Goal: Book appointment/travel/reservation

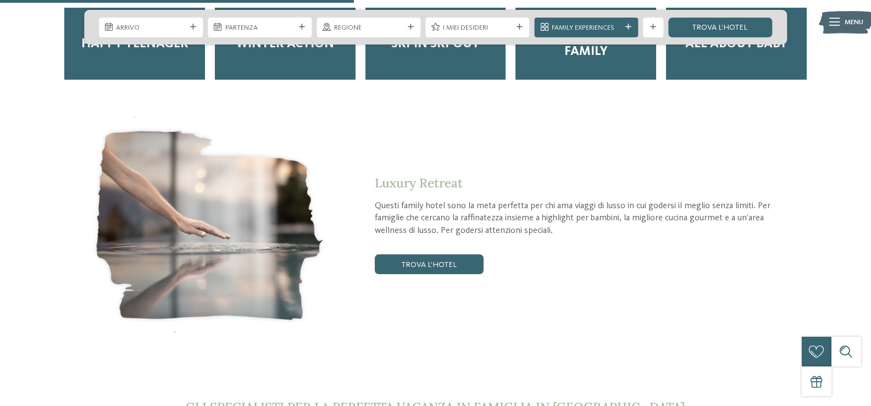
scroll to position [1814, 0]
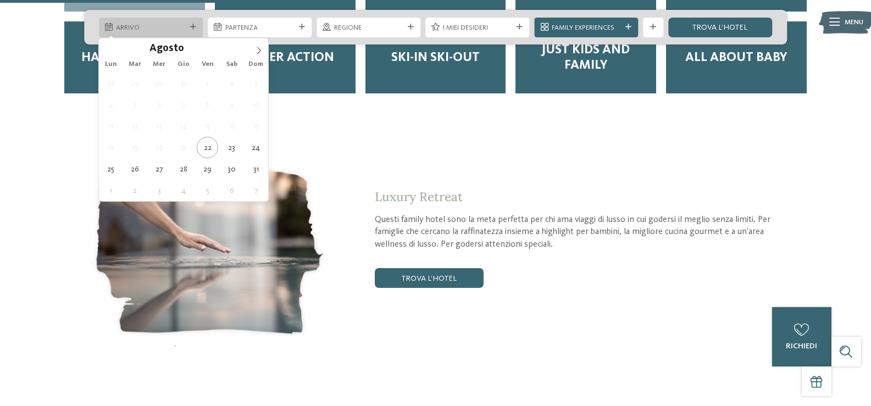
click at [188, 27] on div at bounding box center [193, 27] width 10 height 6
click at [262, 46] on span at bounding box center [259, 47] width 19 height 19
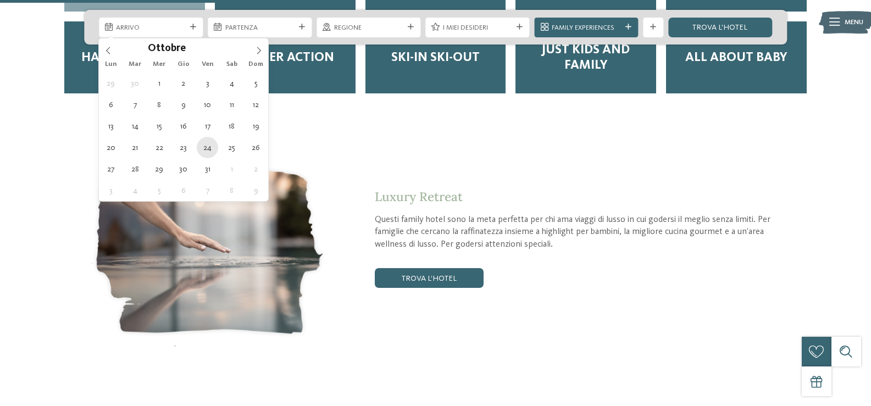
type div "24.10.2025"
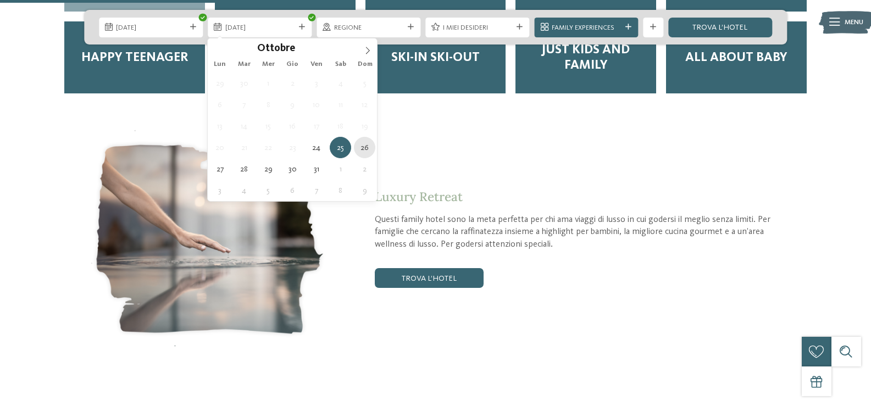
type div "26.10.2025"
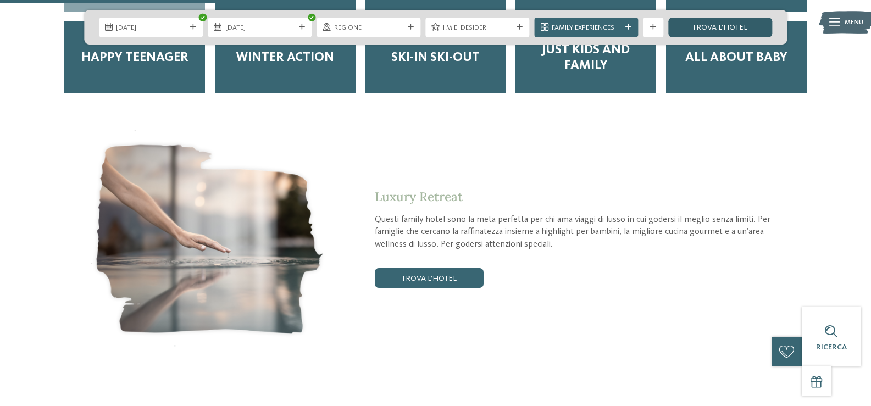
click at [723, 27] on link "trova l’hotel" at bounding box center [720, 28] width 104 height 20
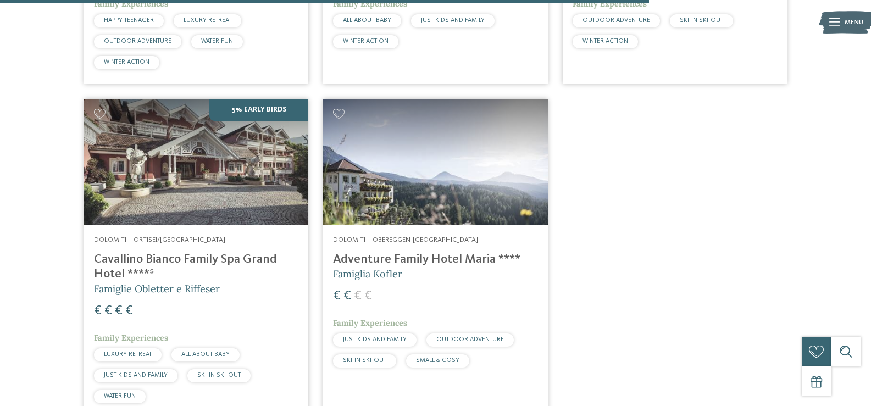
scroll to position [1913, 0]
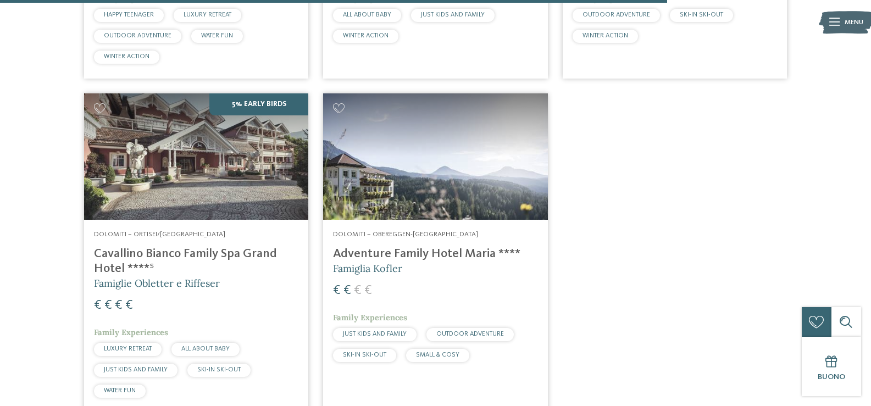
click at [163, 247] on h4 "Cavallino Bianco Family Spa Grand Hotel ****ˢ" at bounding box center [196, 262] width 204 height 30
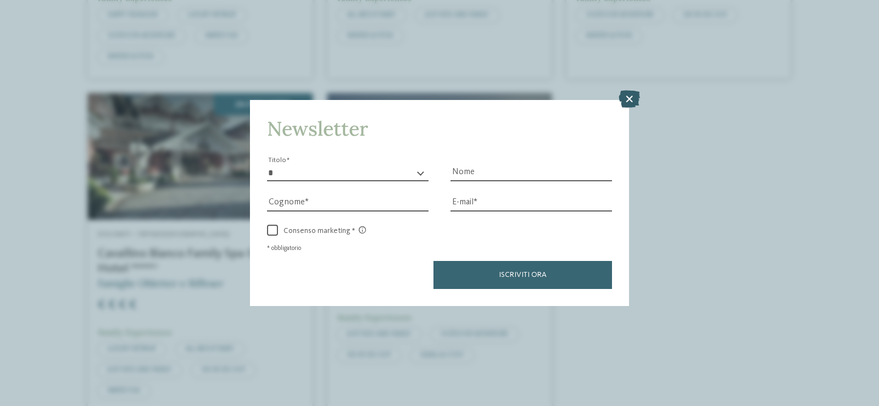
click at [628, 96] on icon at bounding box center [629, 99] width 21 height 18
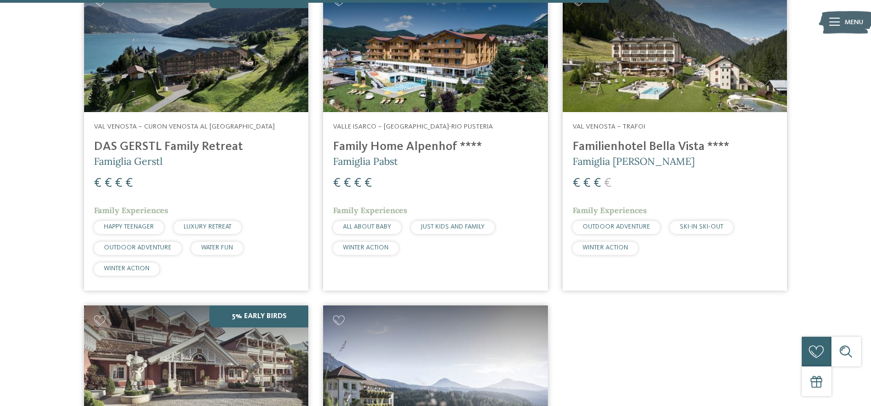
scroll to position [1693, 0]
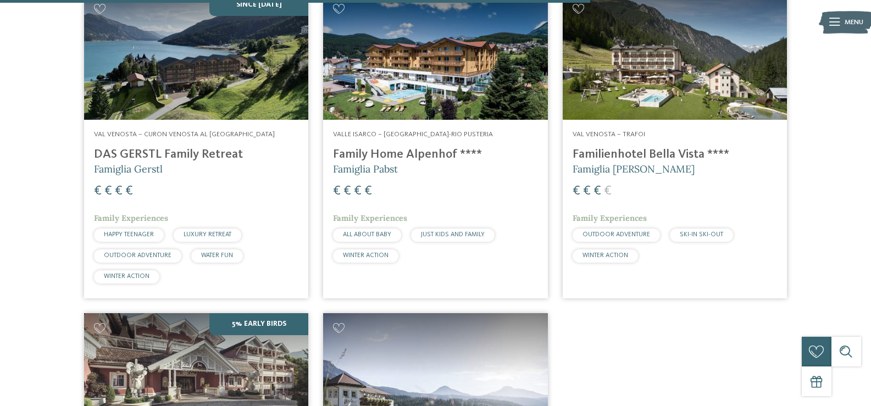
click at [386, 147] on h4 "Family Home Alpenhof ****" at bounding box center [435, 154] width 204 height 15
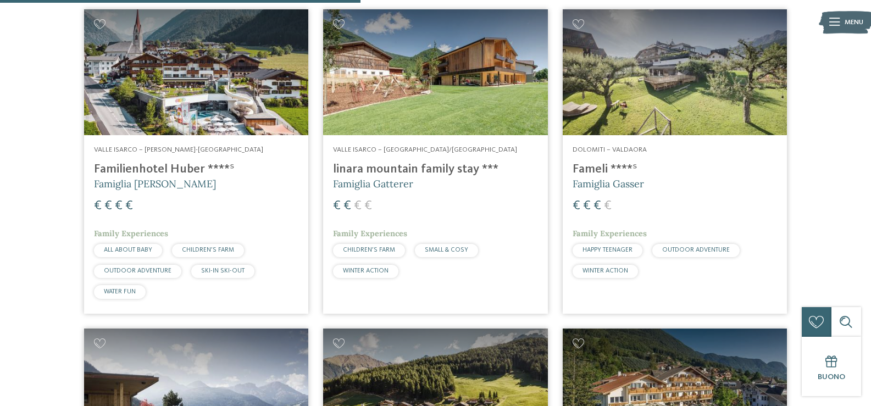
scroll to position [1033, 0]
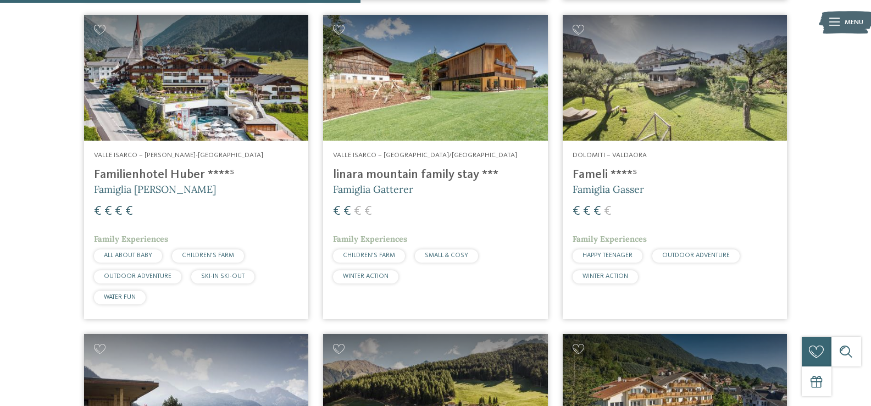
click at [180, 169] on h4 "Familienhotel Huber ****ˢ" at bounding box center [196, 175] width 204 height 15
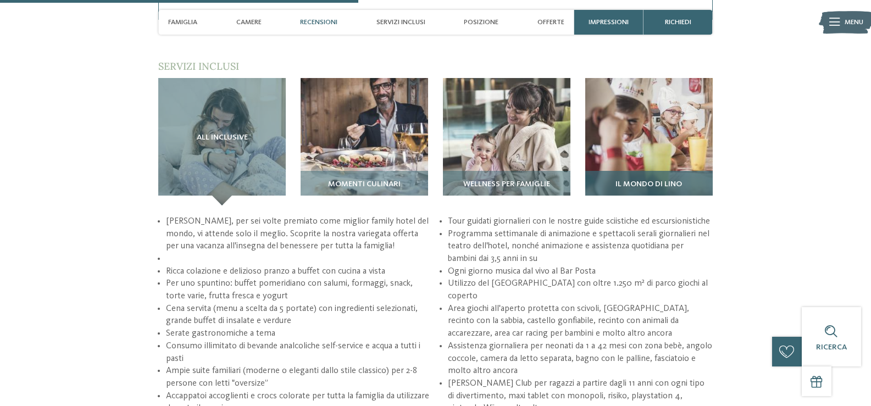
scroll to position [1484, 0]
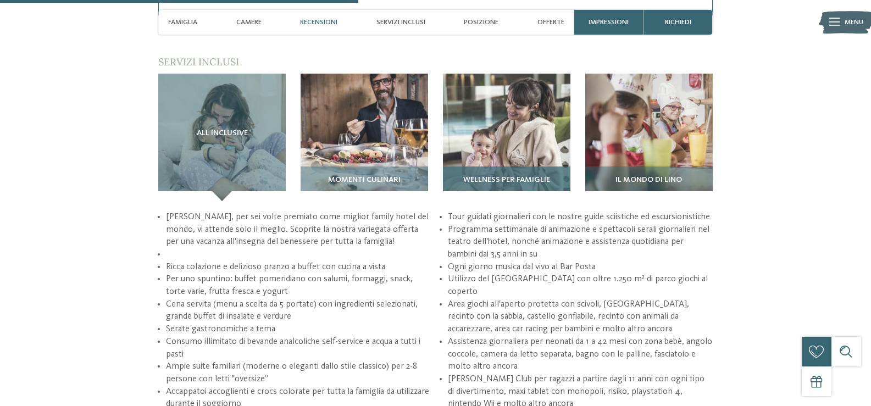
click at [502, 171] on div "Wellness per famiglie" at bounding box center [507, 184] width 128 height 35
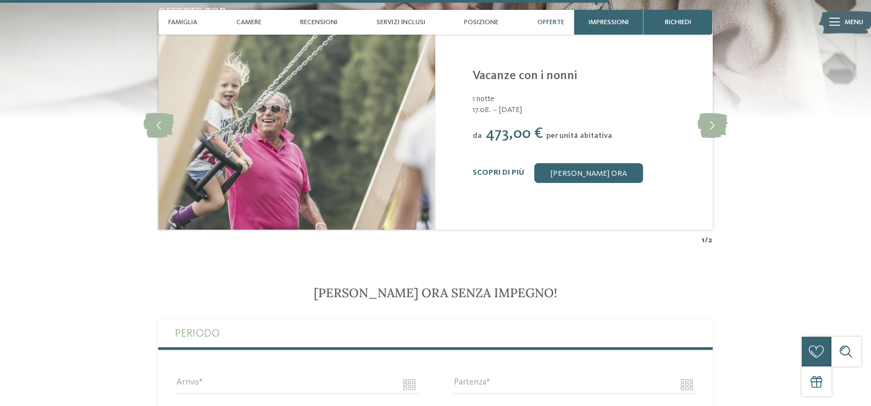
scroll to position [2473, 0]
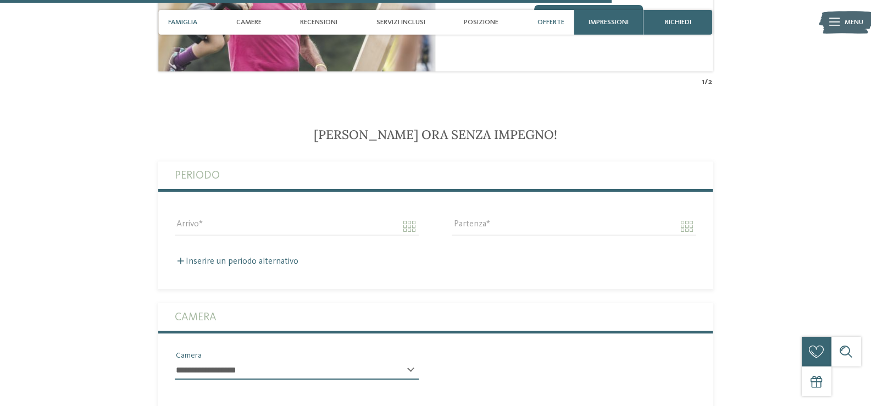
click at [175, 19] on span "Famiglia" at bounding box center [182, 22] width 29 height 8
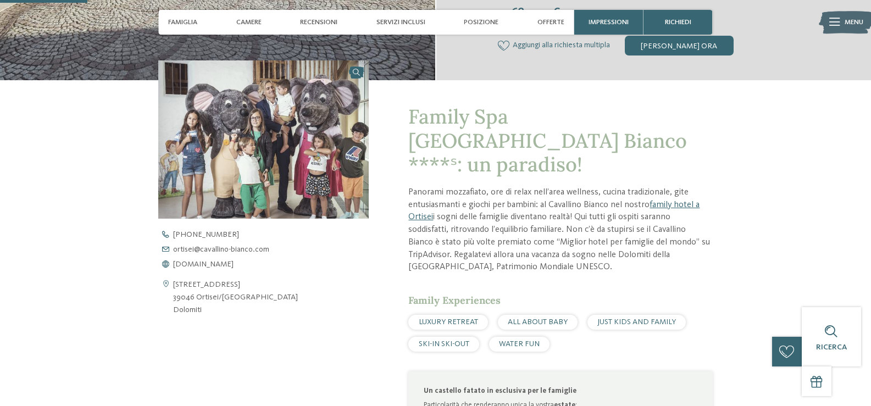
scroll to position [189, 0]
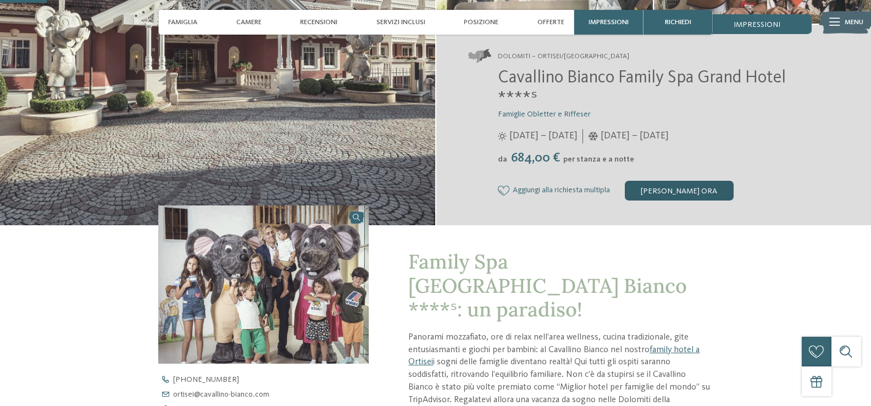
click at [690, 197] on div "[PERSON_NAME] ora" at bounding box center [679, 191] width 109 height 20
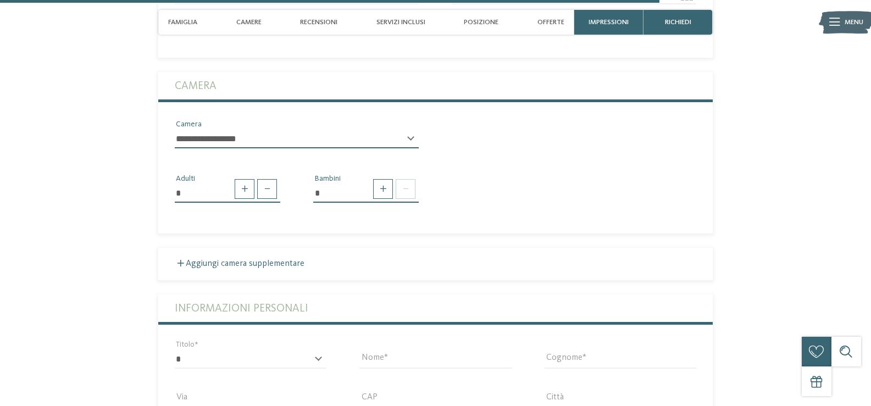
scroll to position [2430, 0]
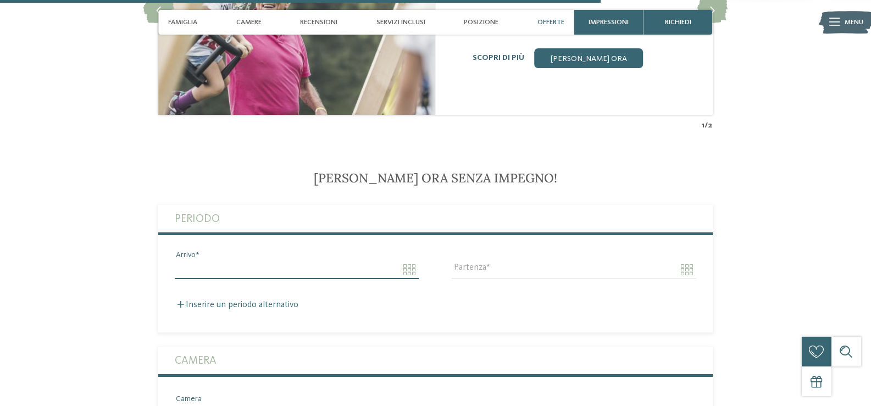
click at [275, 278] on input "Arrivo" at bounding box center [297, 270] width 244 height 19
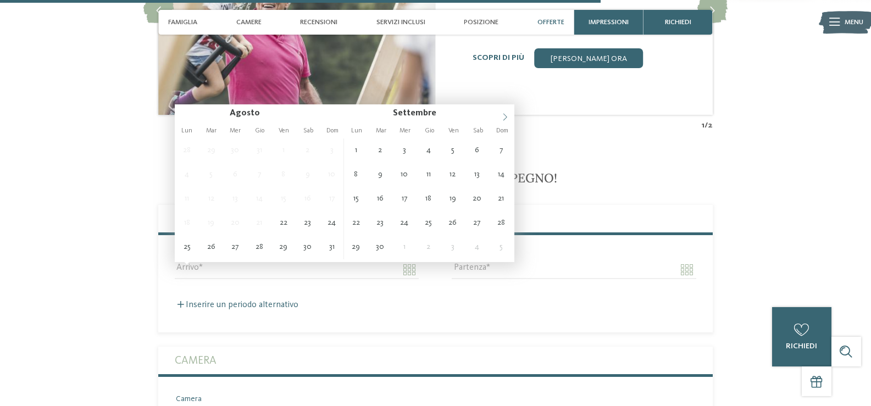
click at [505, 120] on icon at bounding box center [505, 117] width 8 height 8
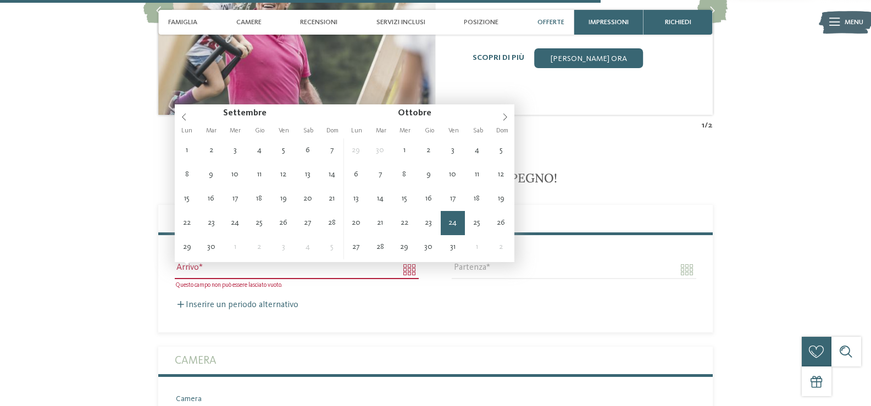
type input "**********"
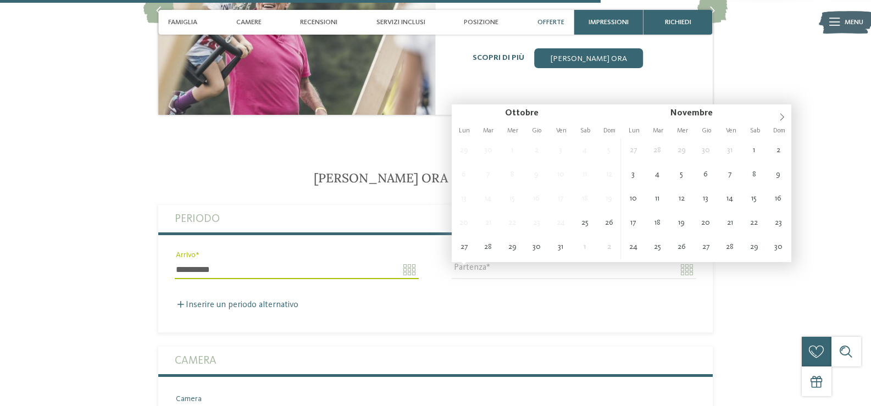
click at [551, 269] on input "Partenza" at bounding box center [574, 270] width 244 height 19
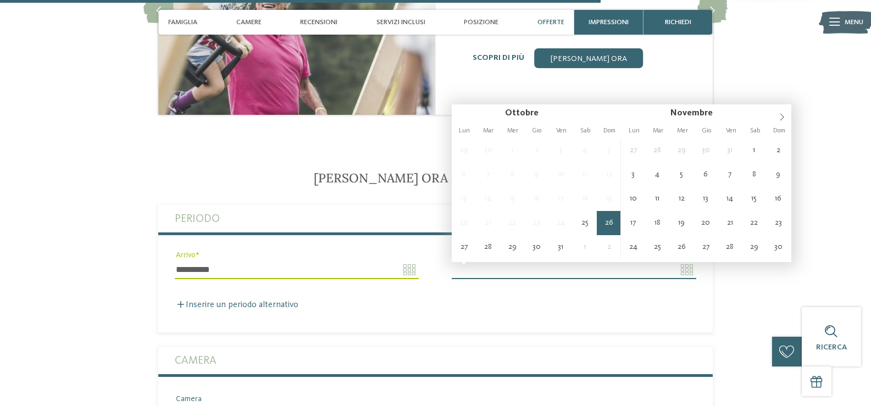
type input "**********"
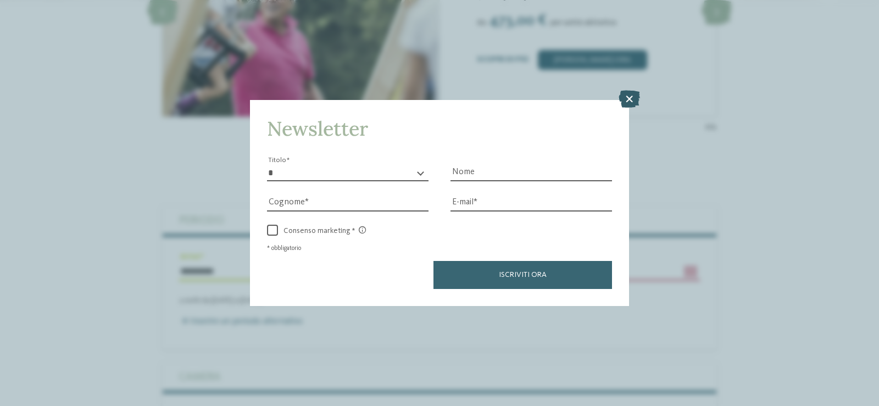
click at [631, 94] on icon at bounding box center [629, 99] width 21 height 18
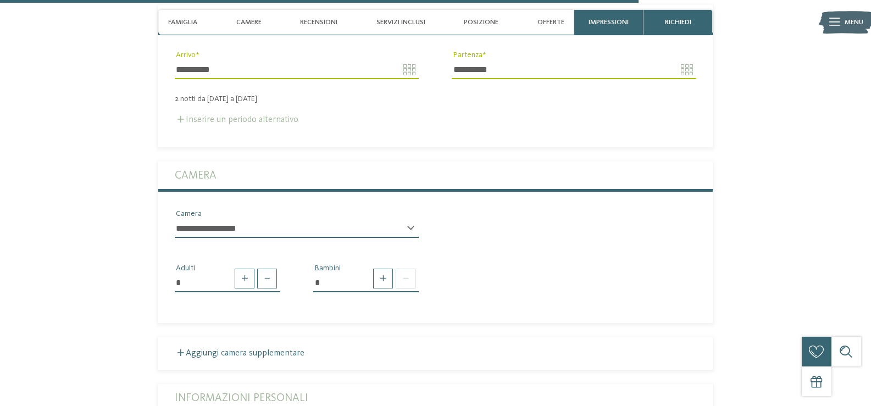
scroll to position [2650, 0]
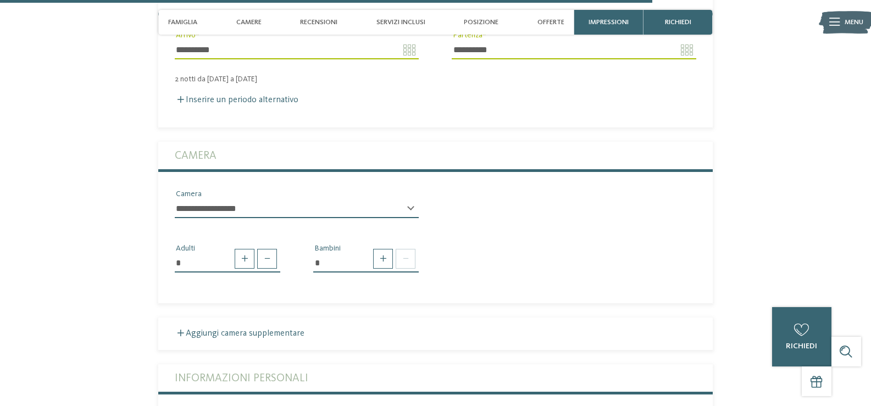
click at [239, 209] on select "**********" at bounding box center [297, 209] width 244 height 19
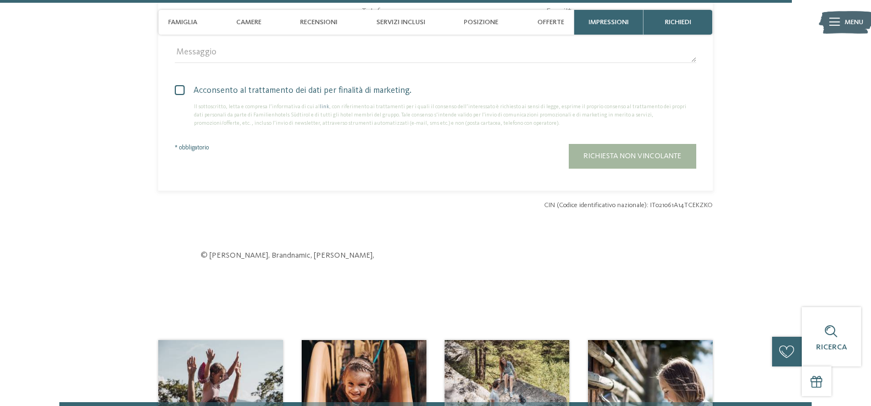
scroll to position [3419, 0]
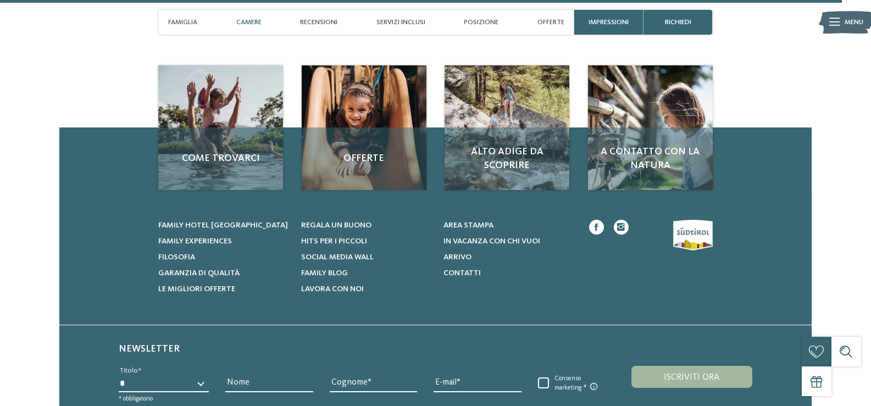
click at [258, 26] on span "Camere" at bounding box center [248, 22] width 25 height 8
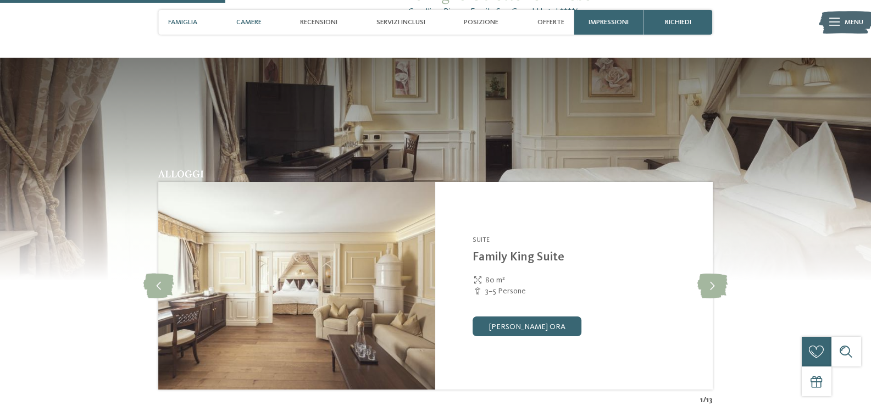
scroll to position [915, 0]
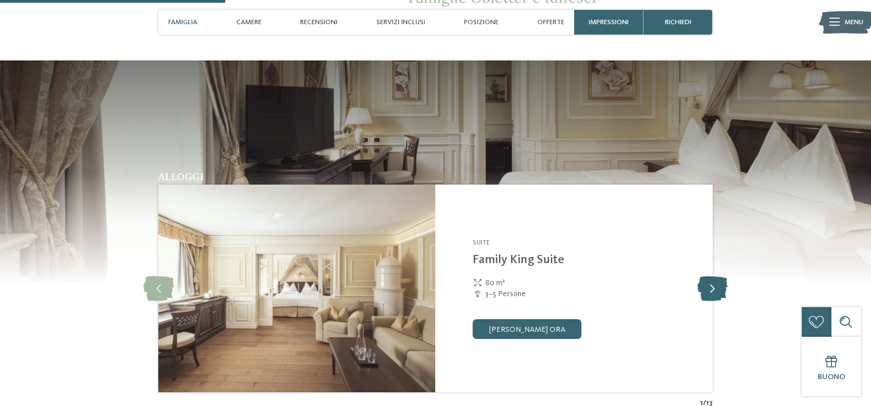
click at [715, 289] on icon at bounding box center [712, 288] width 30 height 25
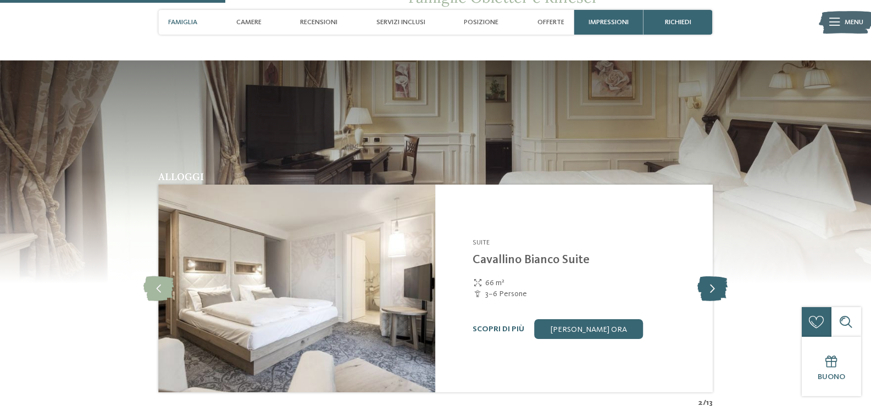
click at [715, 289] on icon at bounding box center [712, 288] width 30 height 25
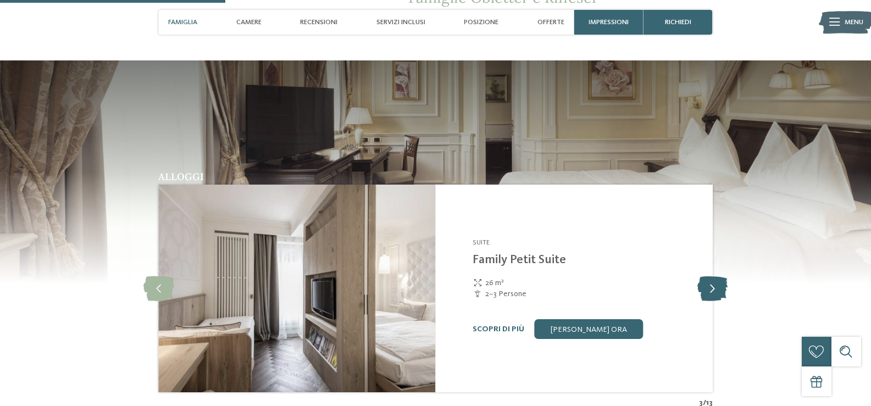
click at [715, 289] on icon at bounding box center [712, 288] width 30 height 25
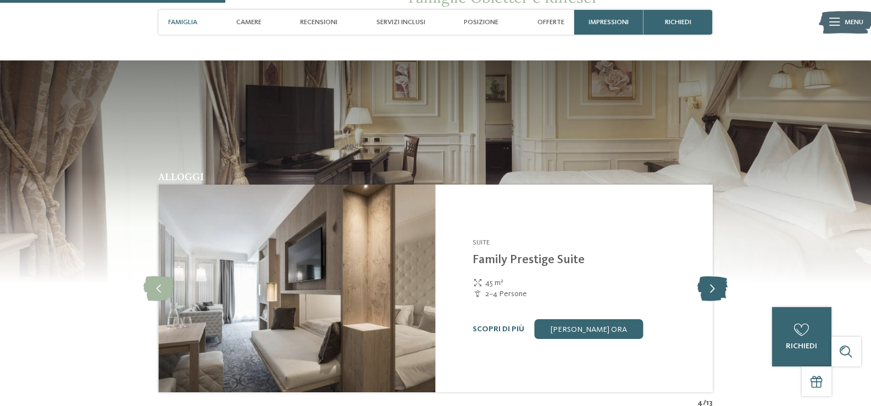
click at [715, 289] on icon at bounding box center [712, 288] width 30 height 25
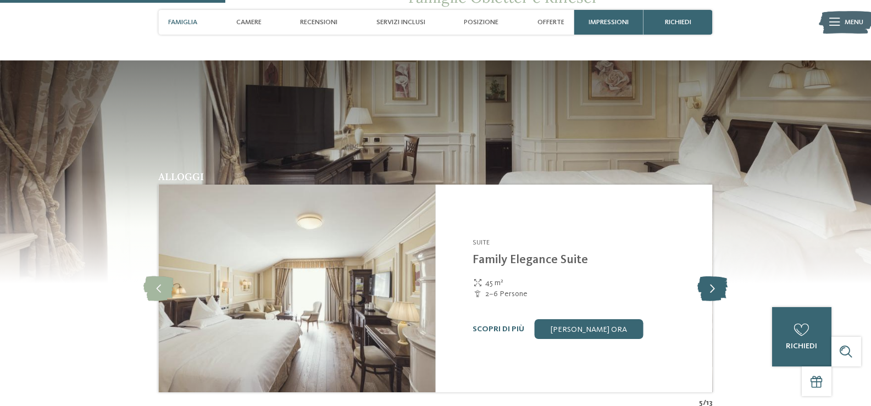
click at [715, 289] on icon at bounding box center [712, 288] width 30 height 25
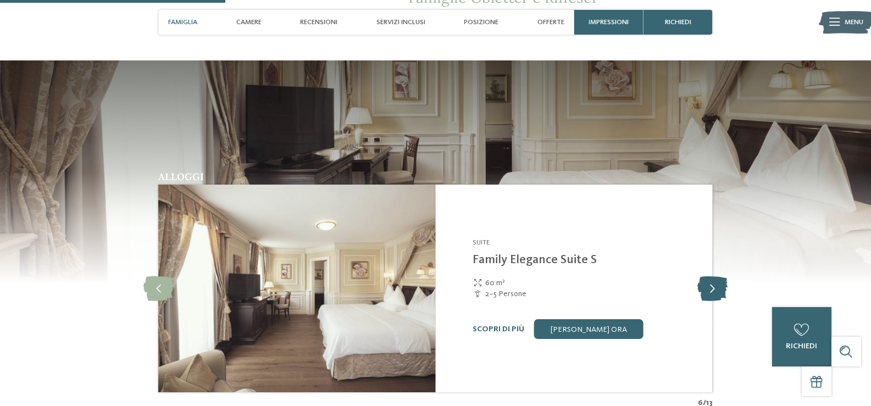
click at [715, 289] on icon at bounding box center [712, 288] width 30 height 25
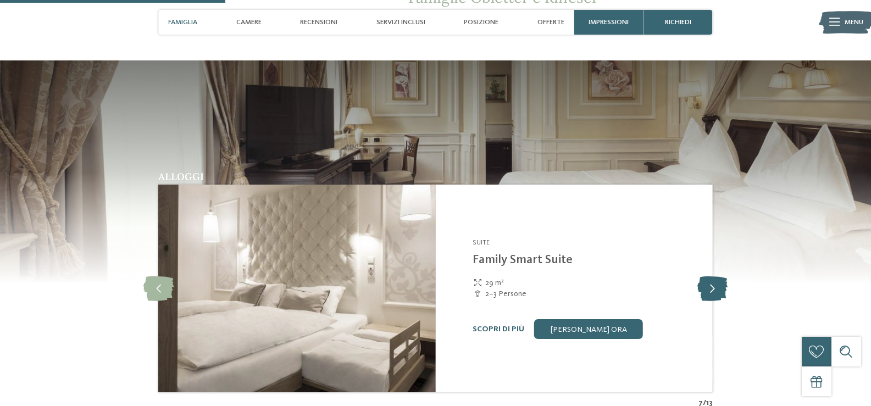
click at [715, 289] on icon at bounding box center [712, 288] width 30 height 25
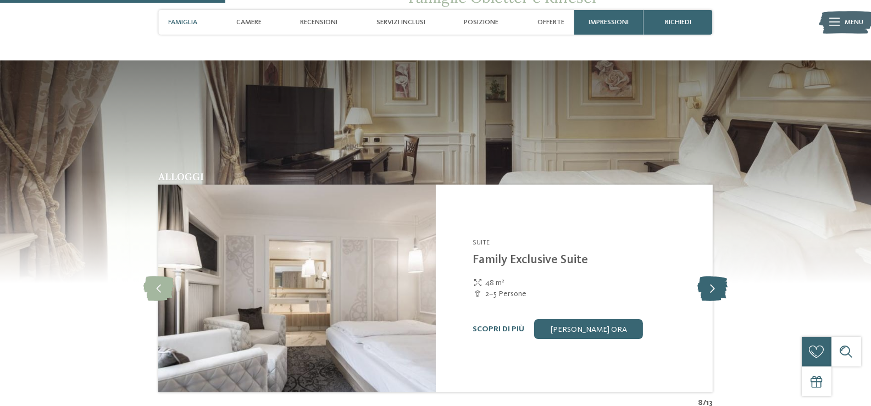
click at [715, 289] on icon at bounding box center [712, 288] width 30 height 25
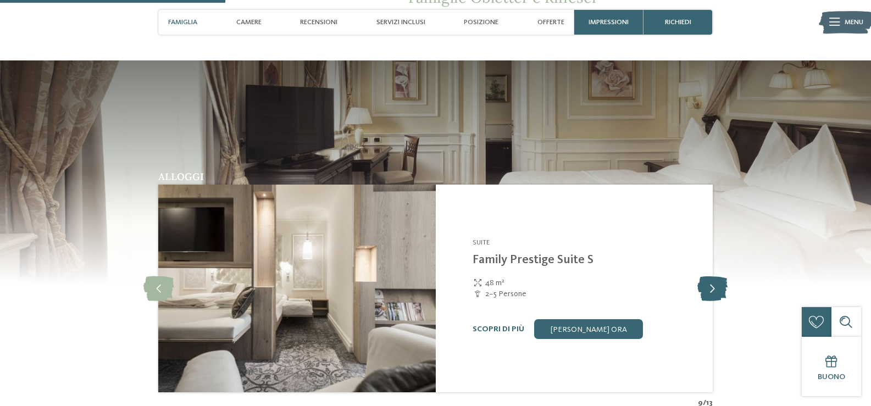
click at [715, 289] on icon at bounding box center [712, 288] width 30 height 25
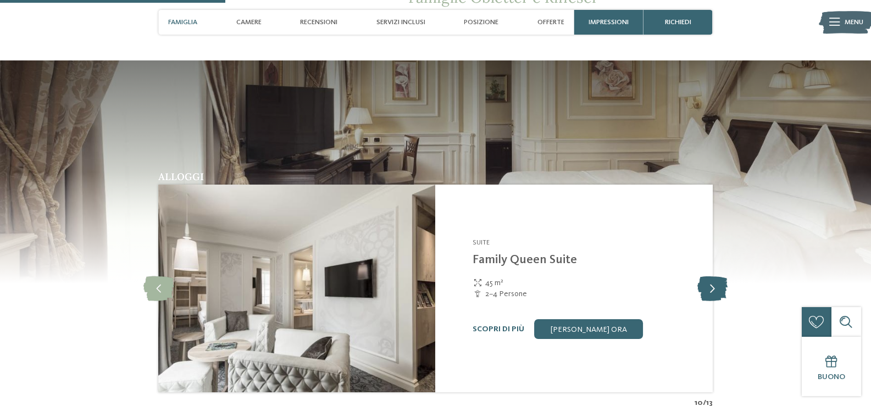
click at [715, 289] on icon at bounding box center [712, 288] width 30 height 25
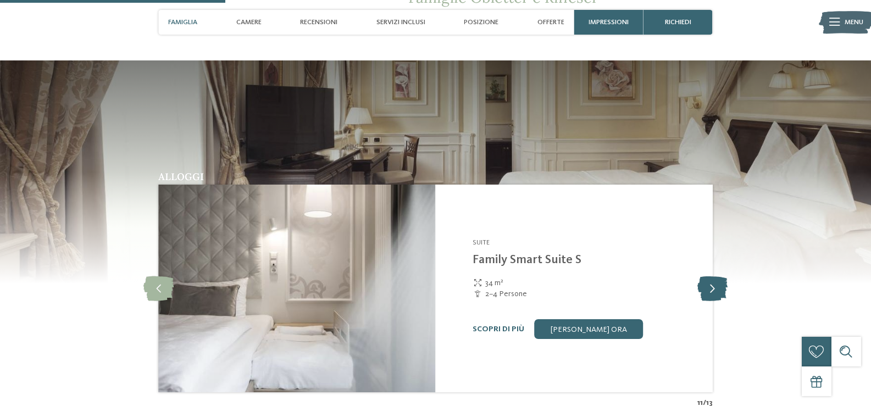
click at [715, 289] on icon at bounding box center [712, 288] width 30 height 25
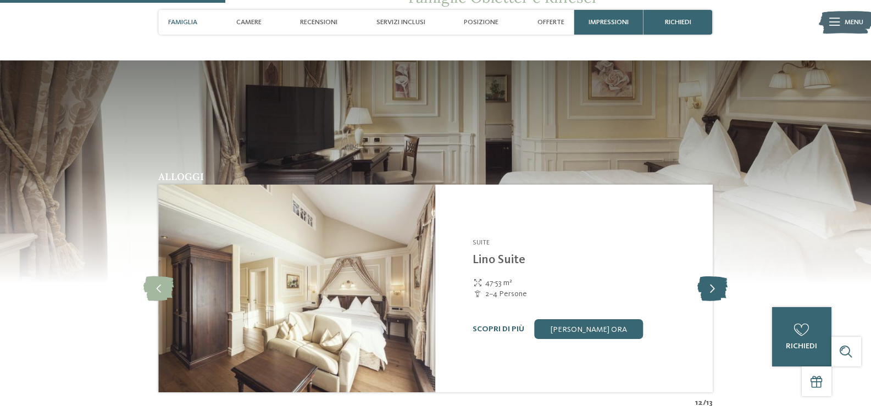
click at [715, 289] on icon at bounding box center [712, 288] width 30 height 25
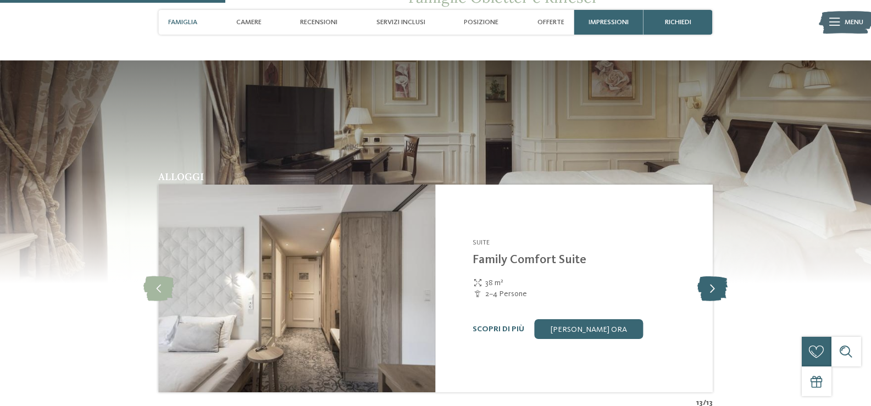
click at [715, 289] on icon at bounding box center [712, 288] width 30 height 25
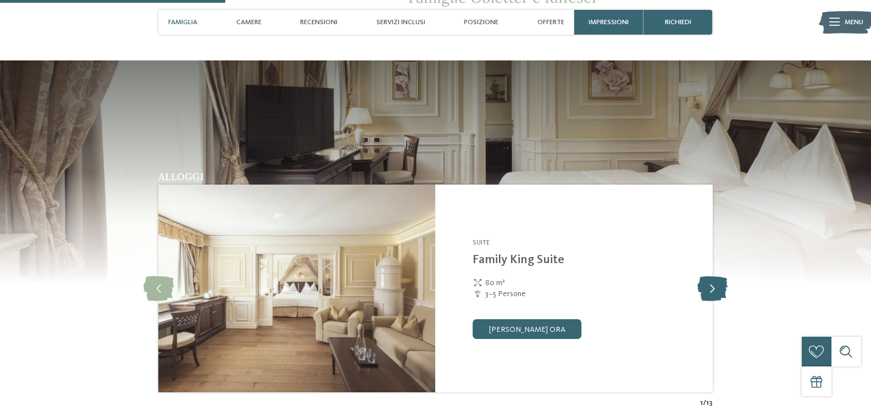
click at [715, 289] on icon at bounding box center [712, 288] width 30 height 25
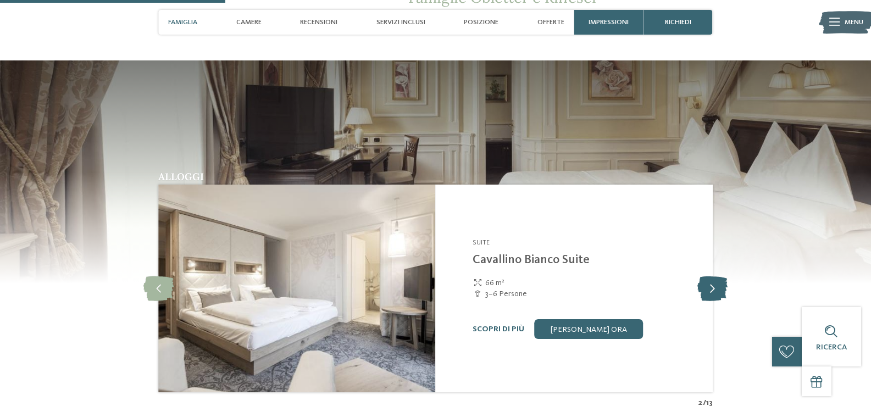
click at [715, 289] on icon at bounding box center [712, 288] width 30 height 25
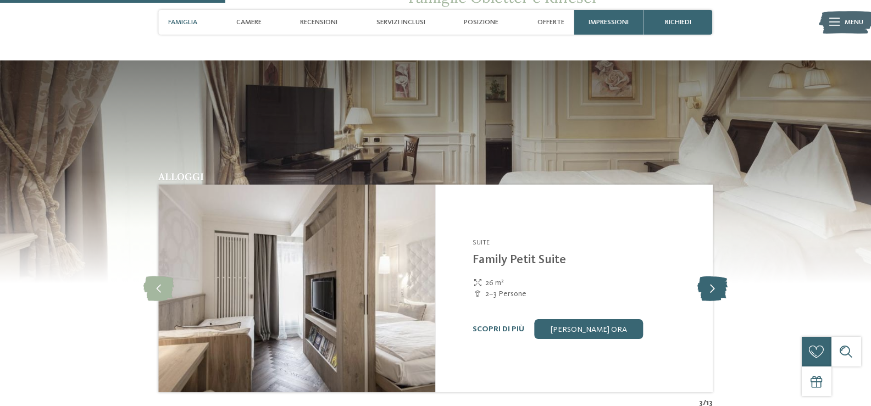
click at [715, 289] on icon at bounding box center [712, 288] width 30 height 25
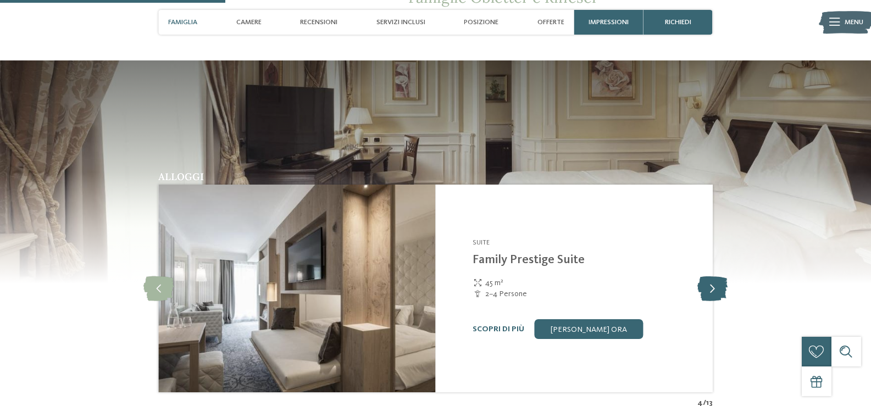
click at [715, 289] on icon at bounding box center [712, 288] width 30 height 25
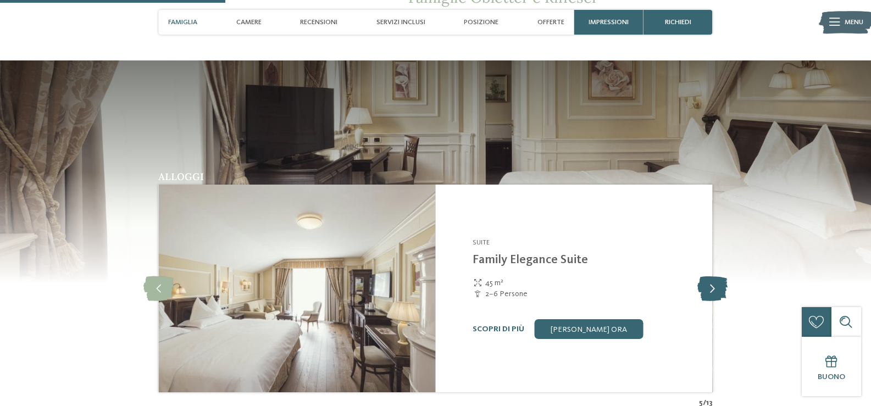
click at [715, 289] on icon at bounding box center [712, 288] width 30 height 25
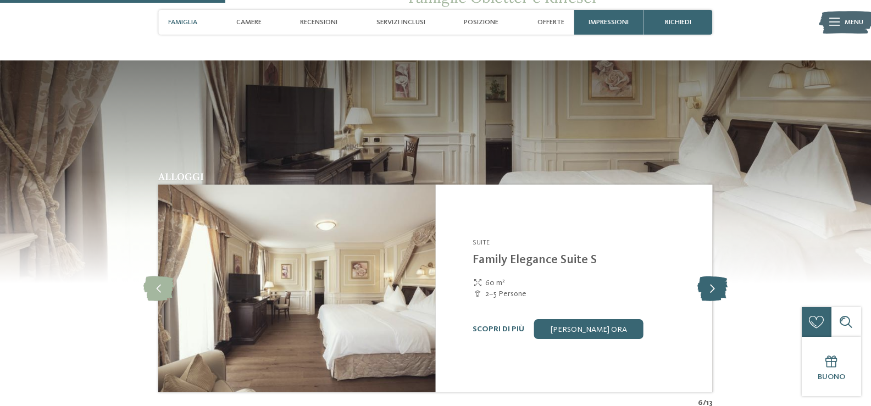
click at [715, 289] on icon at bounding box center [712, 288] width 30 height 25
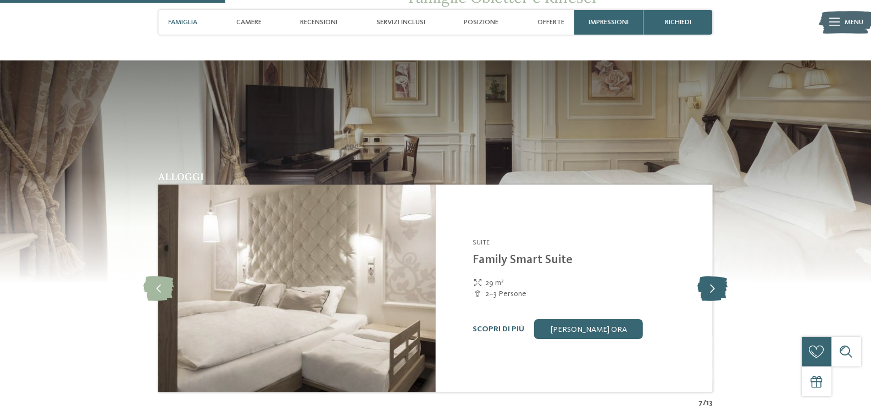
click at [715, 289] on icon at bounding box center [712, 288] width 30 height 25
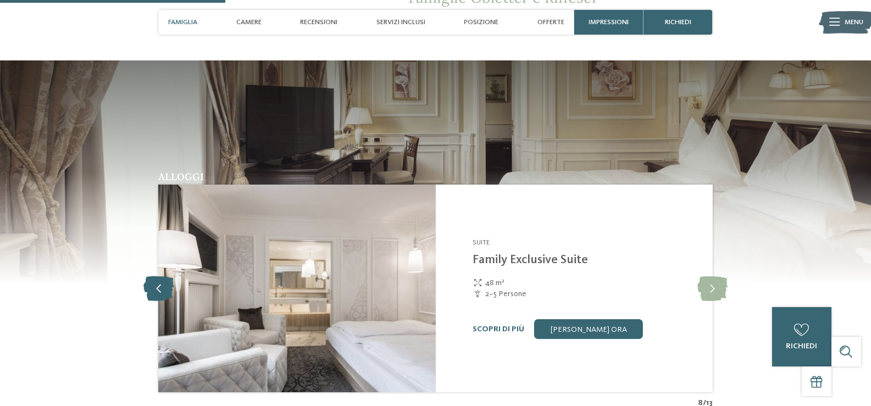
click at [160, 293] on icon at bounding box center [158, 288] width 30 height 25
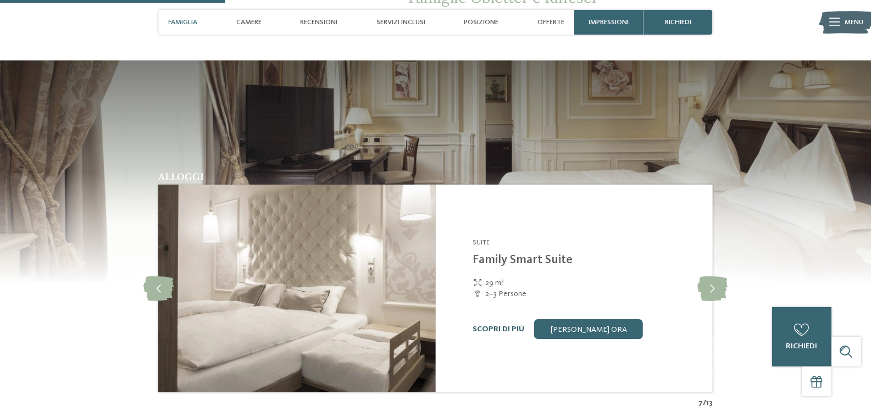
click at [491, 328] on link "Scopri di più" at bounding box center [499, 329] width 52 height 8
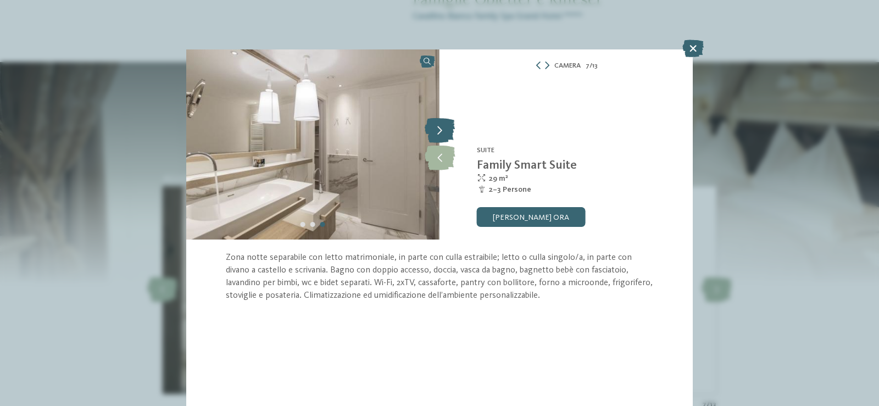
click at [443, 131] on icon at bounding box center [440, 131] width 30 height 25
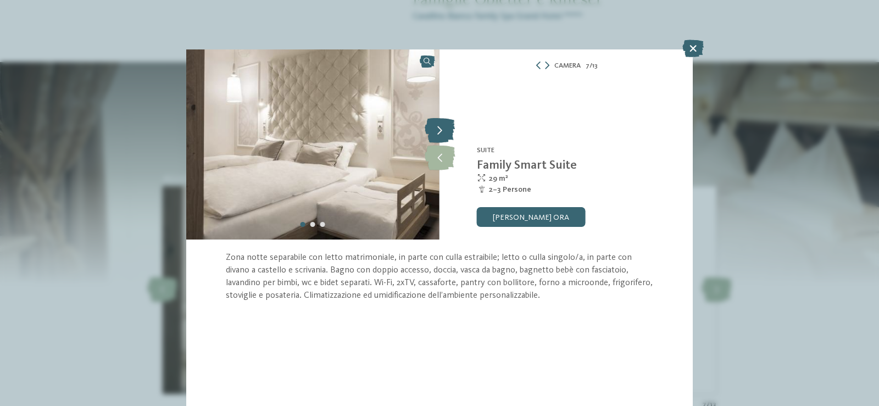
click at [443, 131] on icon at bounding box center [440, 131] width 30 height 25
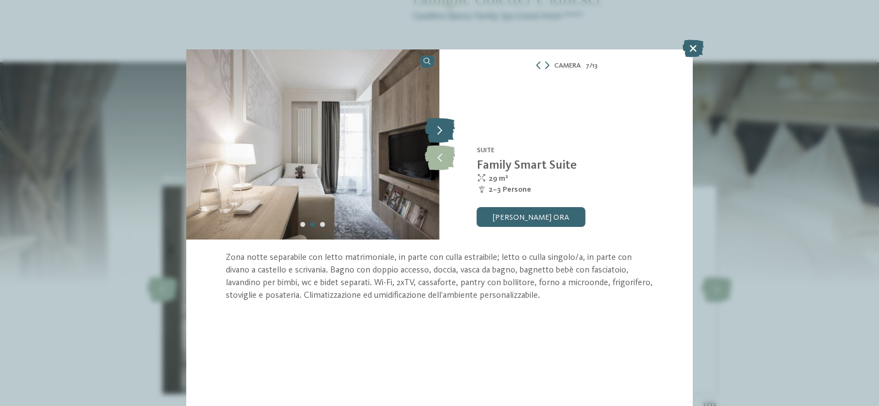
click at [443, 131] on icon at bounding box center [440, 131] width 30 height 25
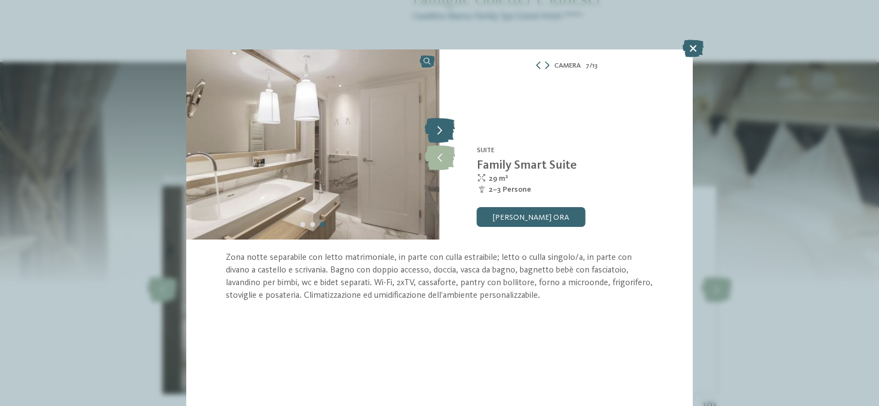
click at [443, 131] on icon at bounding box center [440, 131] width 30 height 25
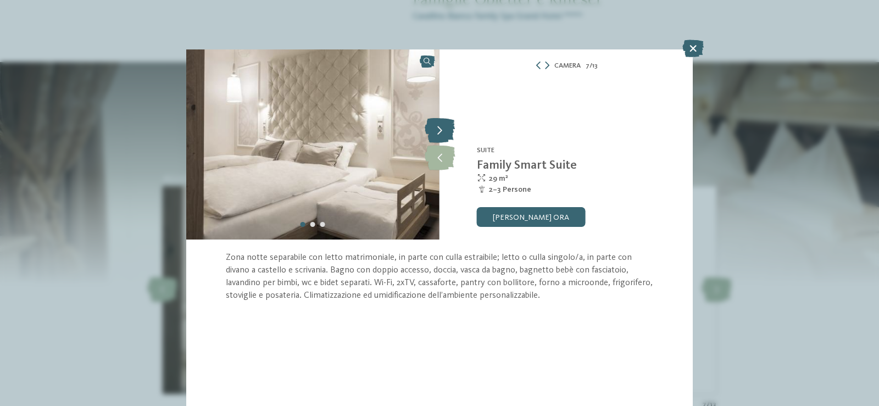
click at [443, 131] on icon at bounding box center [440, 131] width 30 height 25
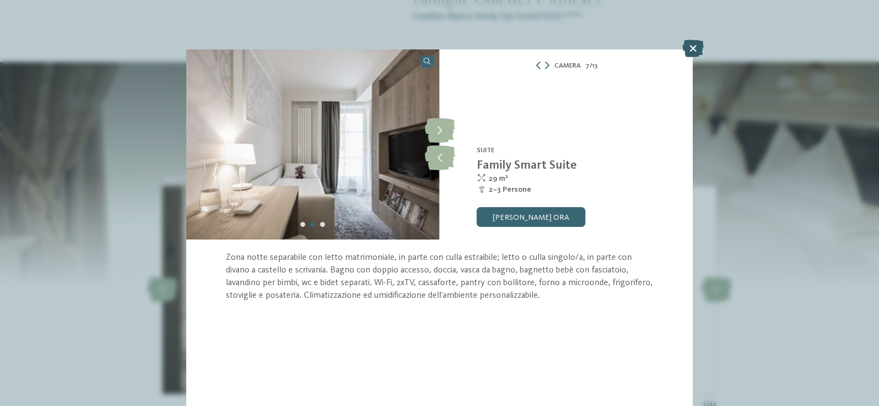
click at [699, 49] on icon at bounding box center [693, 49] width 21 height 18
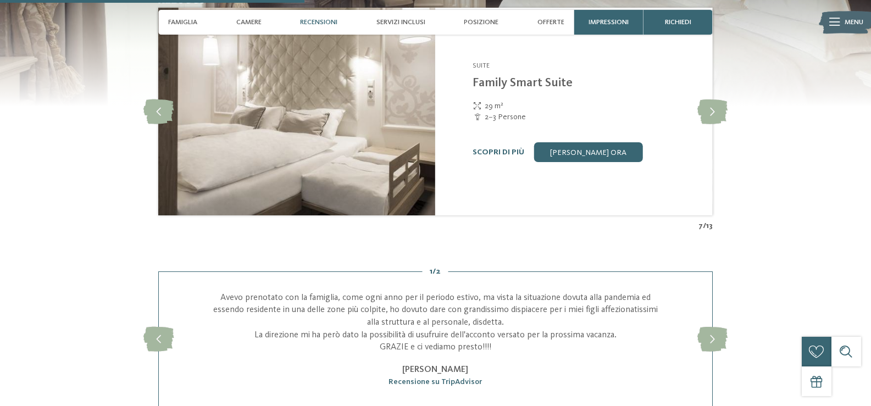
scroll to position [1244, 0]
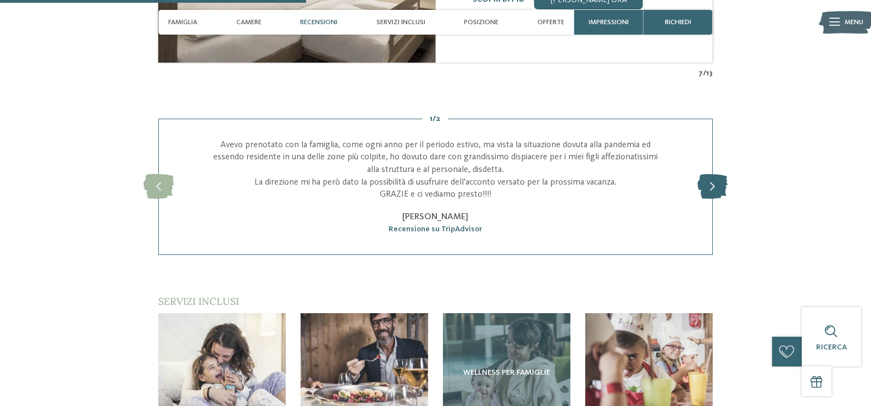
click at [723, 181] on icon at bounding box center [712, 186] width 30 height 25
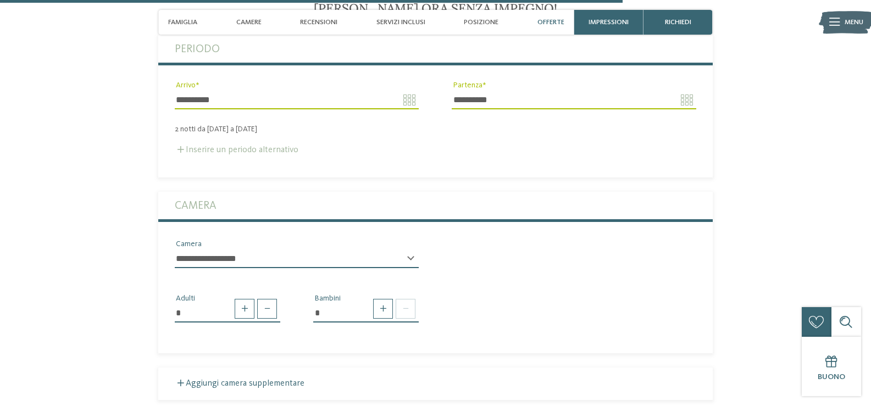
scroll to position [2618, 0]
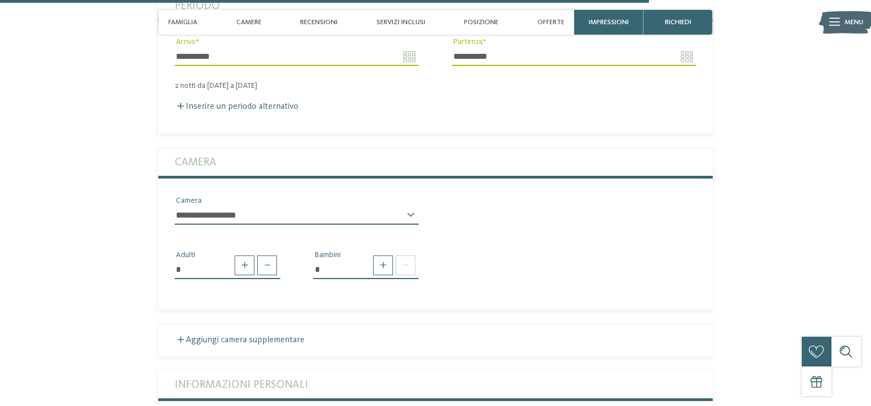
click at [202, 217] on select "**********" at bounding box center [297, 215] width 244 height 19
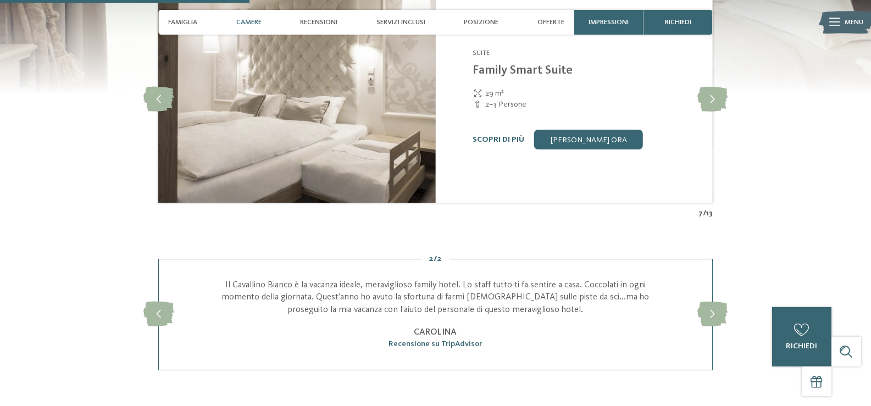
scroll to position [970, 0]
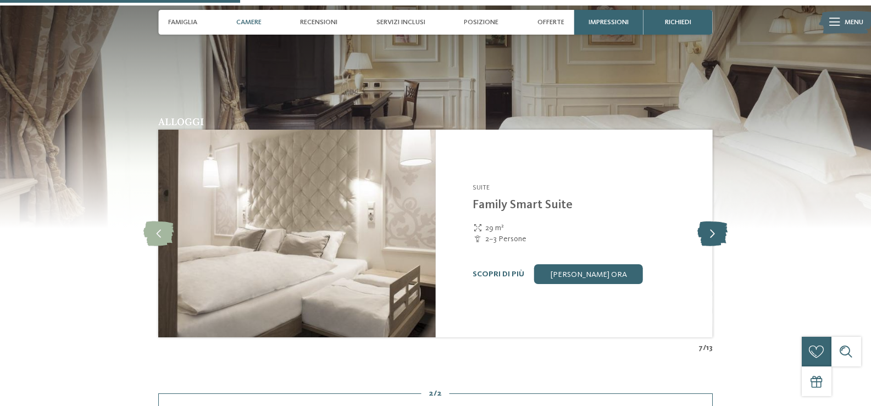
click at [711, 228] on icon at bounding box center [712, 234] width 30 height 25
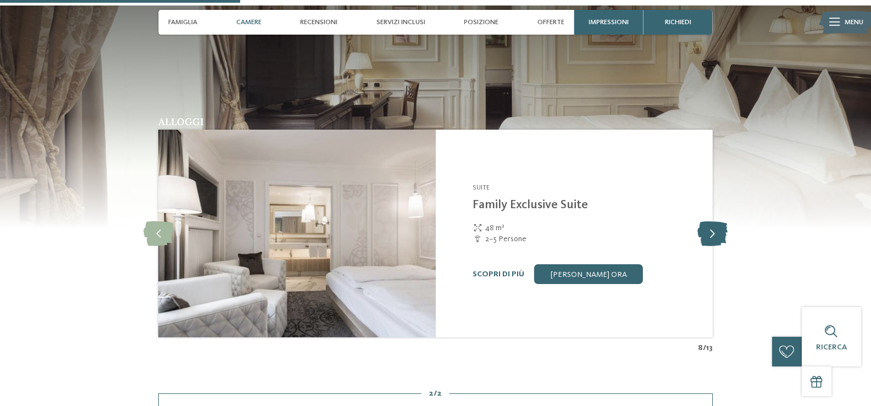
click at [712, 231] on icon at bounding box center [712, 234] width 30 height 25
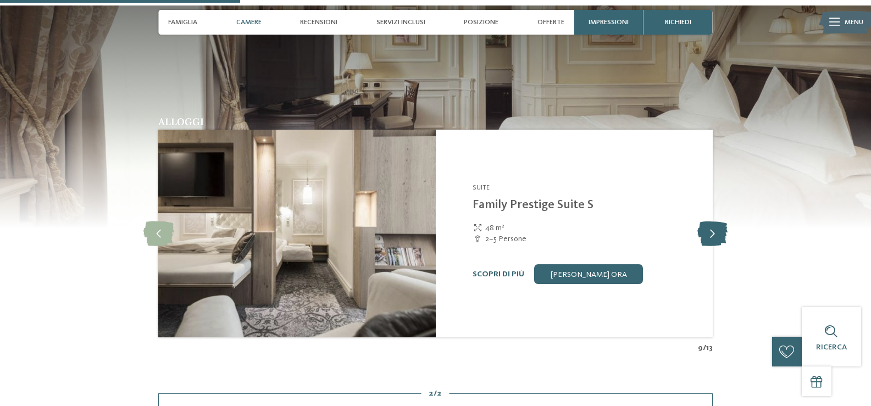
click at [712, 231] on icon at bounding box center [712, 234] width 30 height 25
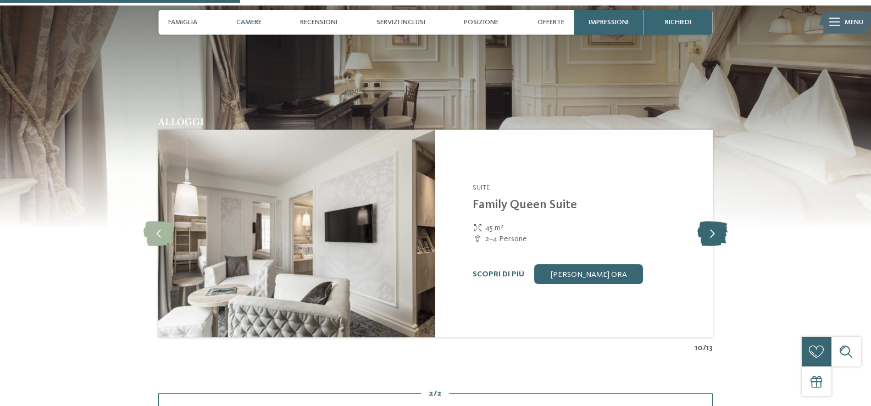
click at [712, 231] on icon at bounding box center [712, 234] width 30 height 25
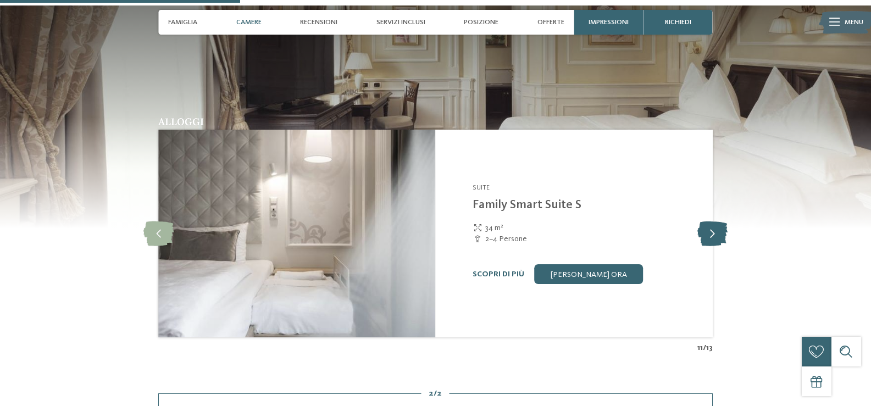
click at [712, 231] on icon at bounding box center [712, 234] width 30 height 25
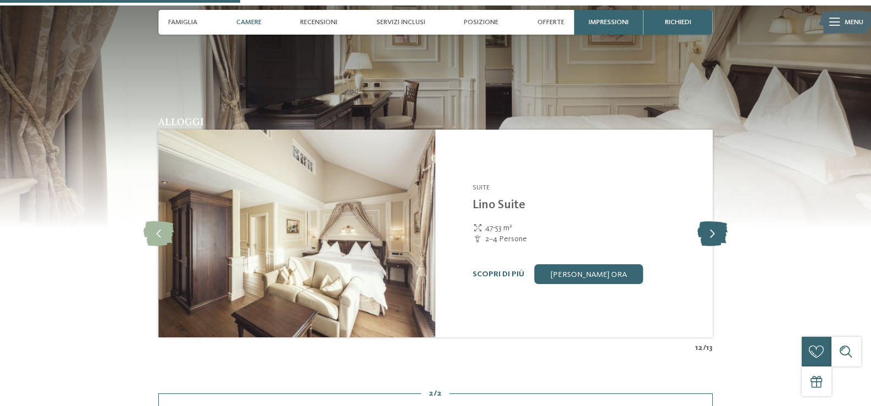
click at [712, 231] on icon at bounding box center [712, 234] width 30 height 25
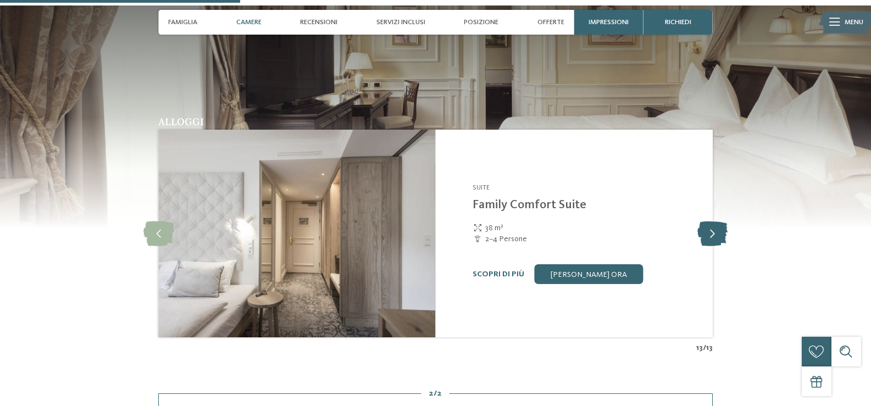
click at [712, 231] on icon at bounding box center [712, 234] width 30 height 25
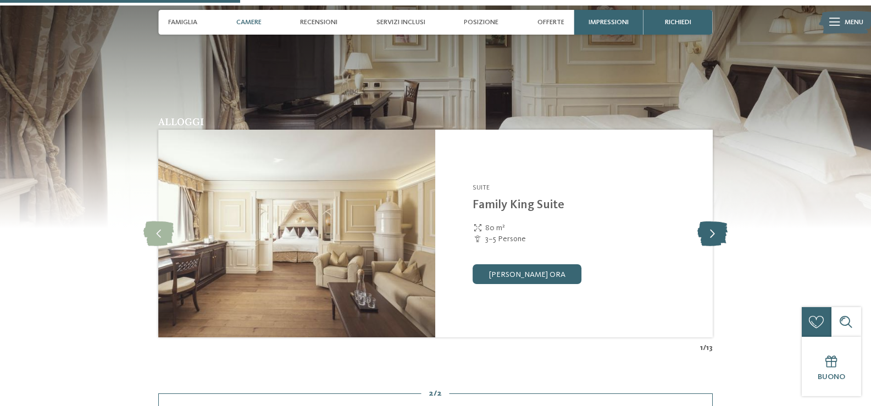
click at [712, 231] on icon at bounding box center [712, 234] width 30 height 25
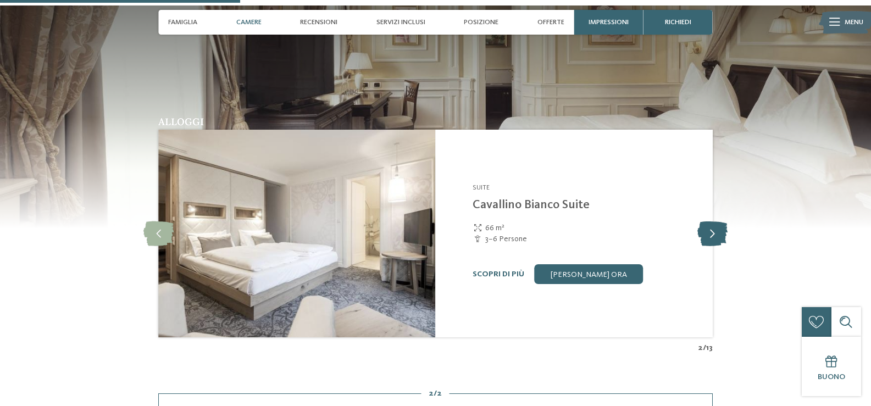
click at [712, 231] on icon at bounding box center [712, 234] width 30 height 25
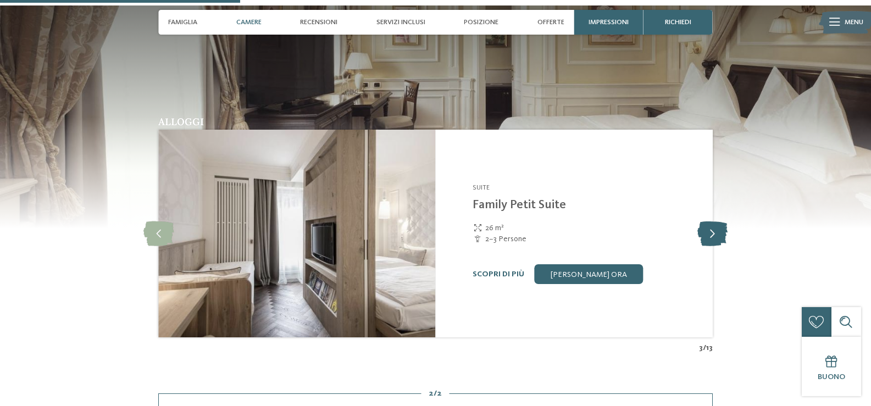
click at [712, 231] on icon at bounding box center [712, 234] width 30 height 25
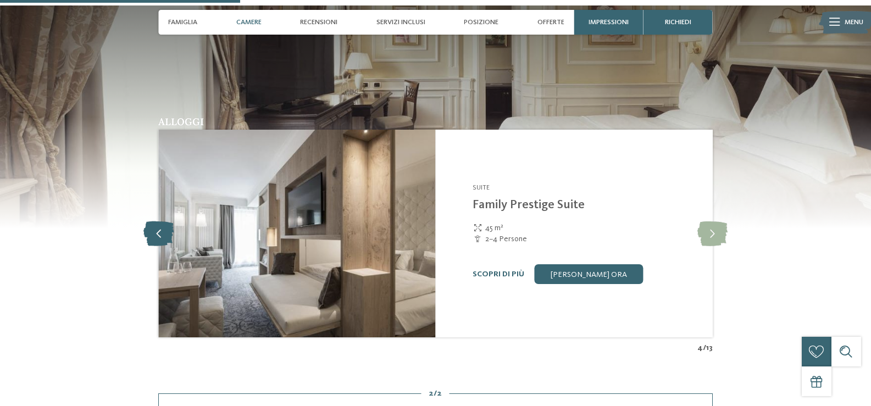
click at [155, 228] on icon at bounding box center [158, 234] width 30 height 25
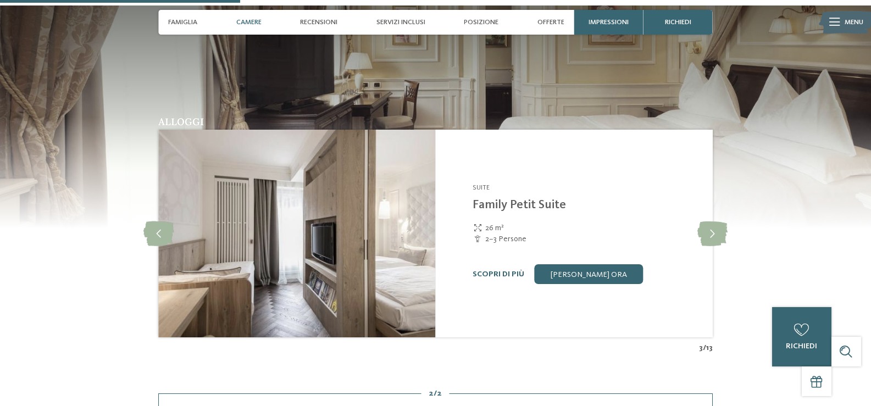
click at [512, 205] on link "Family Petit Suite" at bounding box center [519, 205] width 93 height 12
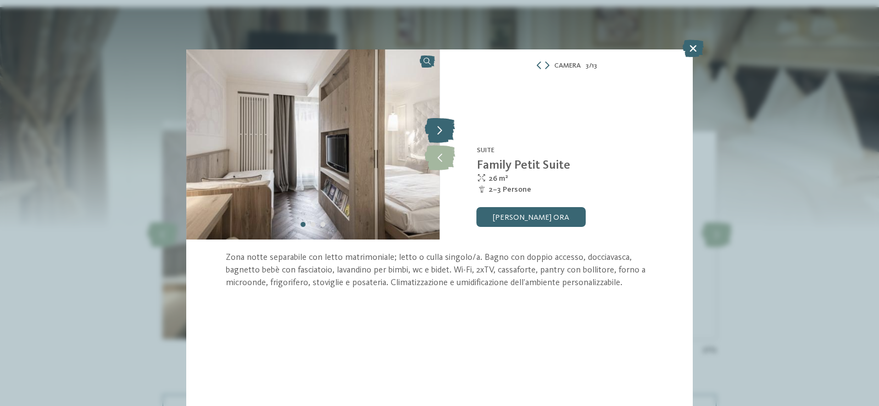
click at [438, 126] on icon at bounding box center [440, 131] width 30 height 25
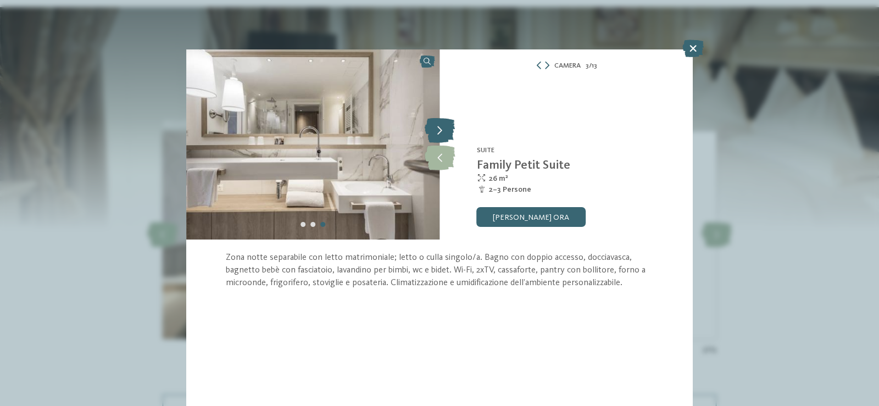
click at [438, 126] on icon at bounding box center [440, 131] width 30 height 25
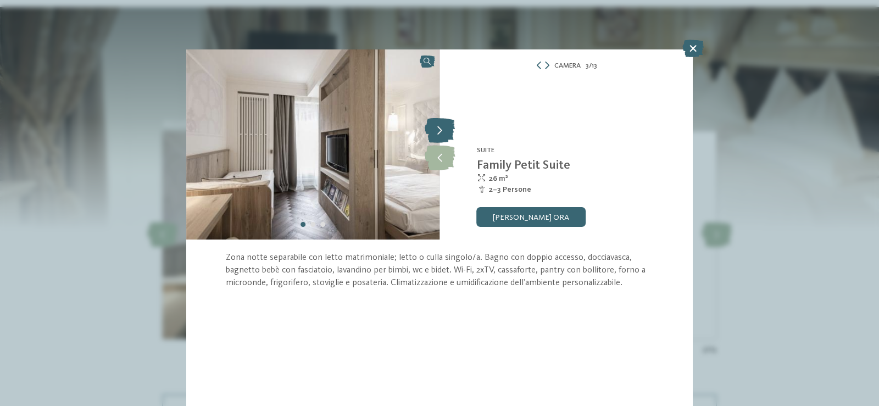
click at [438, 126] on icon at bounding box center [440, 131] width 30 height 25
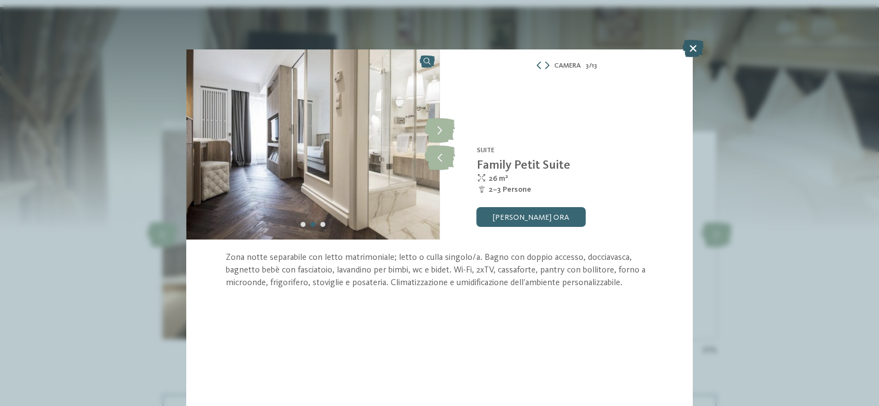
click at [693, 49] on icon at bounding box center [693, 49] width 21 height 18
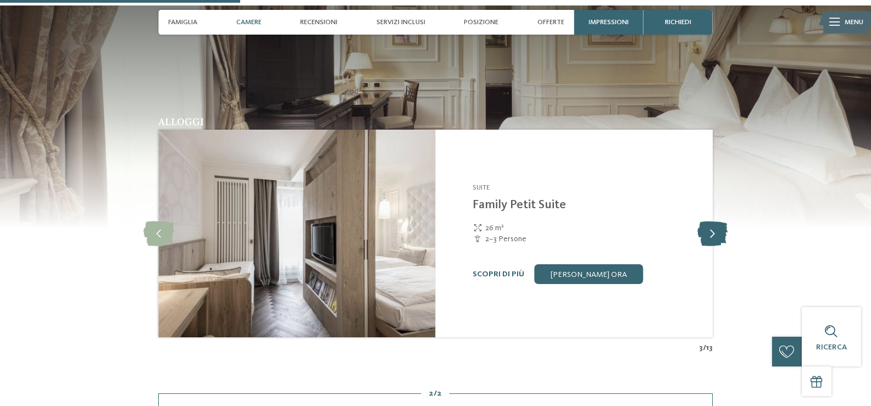
click at [717, 236] on icon at bounding box center [712, 234] width 30 height 25
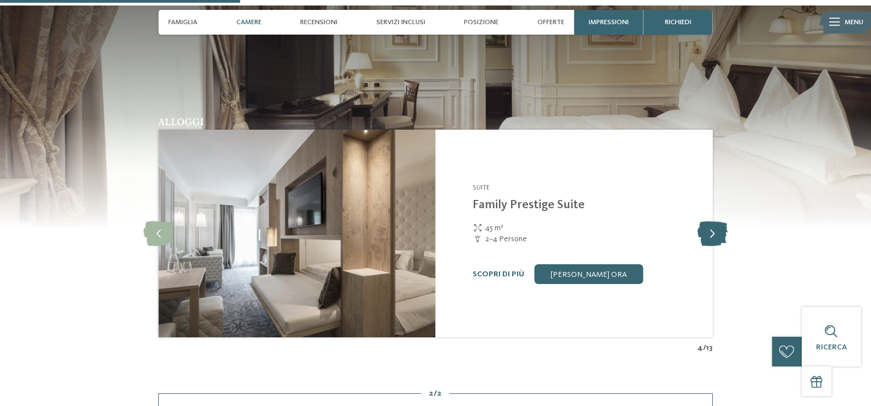
click at [716, 236] on icon at bounding box center [712, 234] width 30 height 25
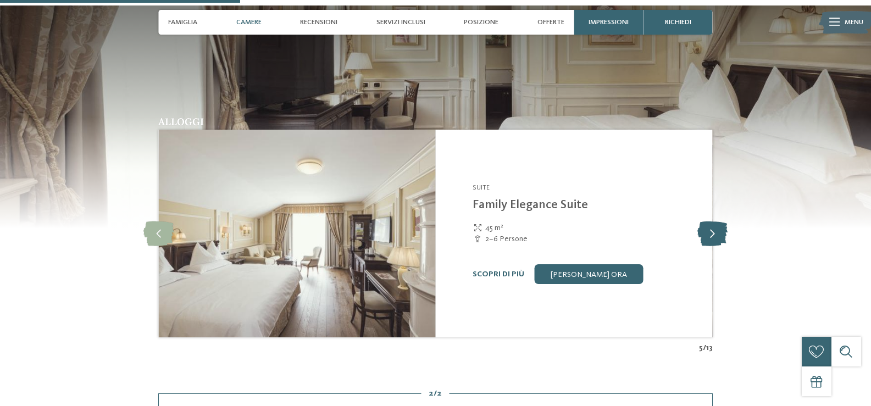
click at [716, 236] on icon at bounding box center [712, 234] width 30 height 25
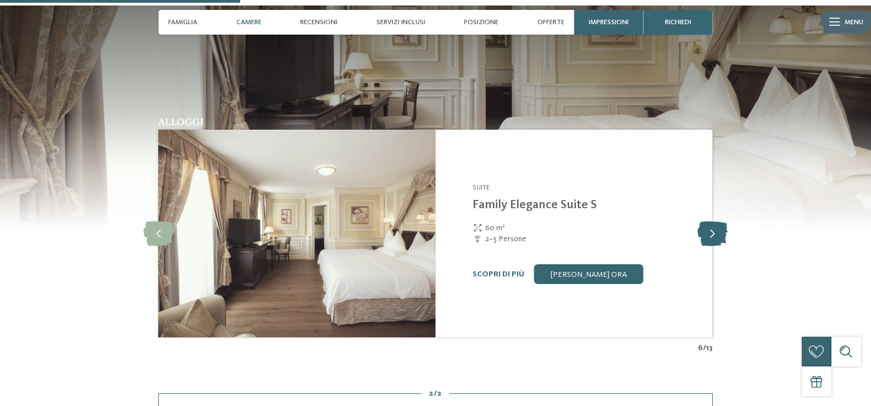
click at [716, 236] on icon at bounding box center [712, 234] width 30 height 25
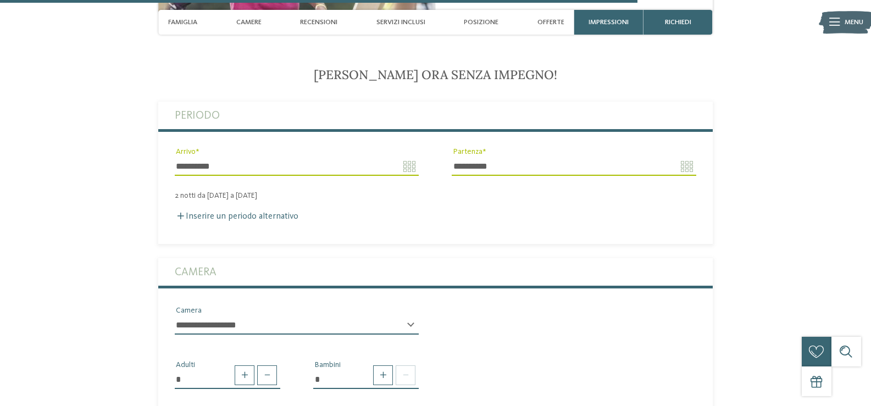
scroll to position [2783, 0]
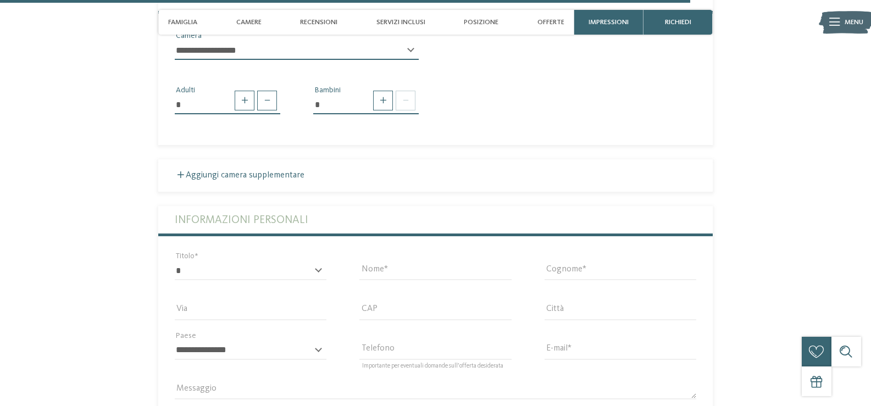
click at [297, 51] on select "**********" at bounding box center [297, 50] width 244 height 19
select select "*****"
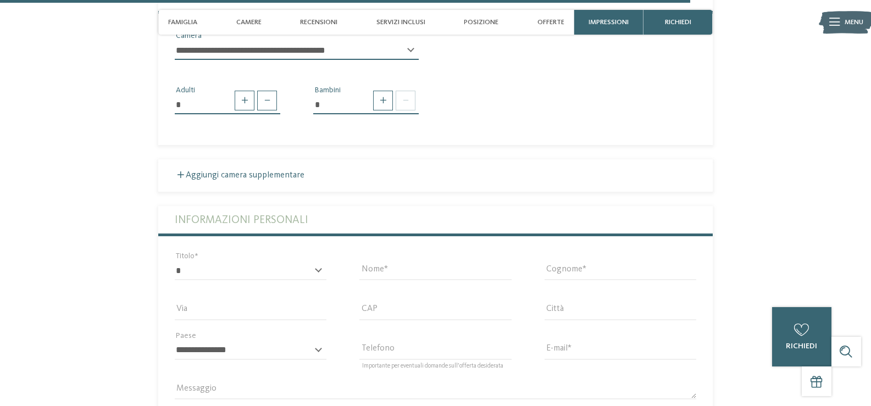
click at [175, 41] on select "**********" at bounding box center [297, 50] width 244 height 19
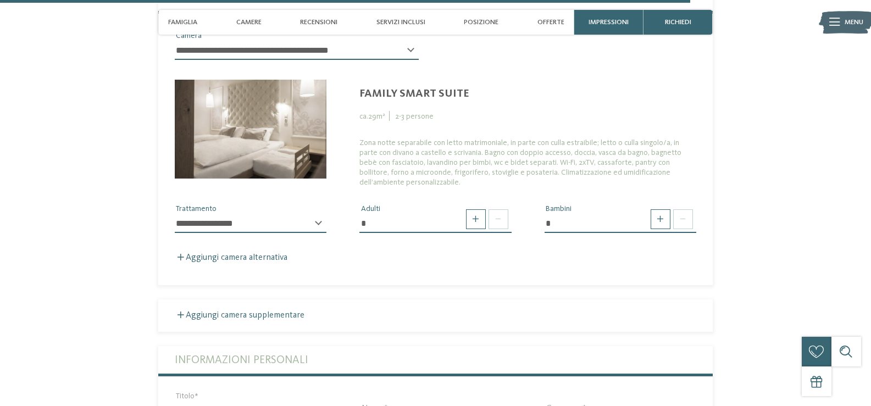
click at [300, 222] on select "**********" at bounding box center [251, 223] width 152 height 19
click at [658, 221] on span at bounding box center [661, 219] width 20 height 20
type input "*"
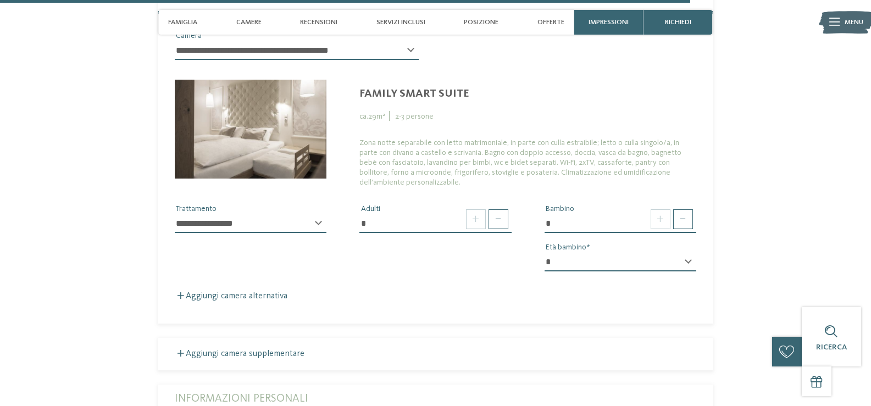
click at [682, 257] on select "* * * * * * * * * * * ** ** ** ** ** ** ** **" at bounding box center [621, 262] width 152 height 19
select select "*"
click at [545, 253] on select "* * * * * * * * * * * ** ** ** ** ** ** ** **" at bounding box center [621, 262] width 152 height 19
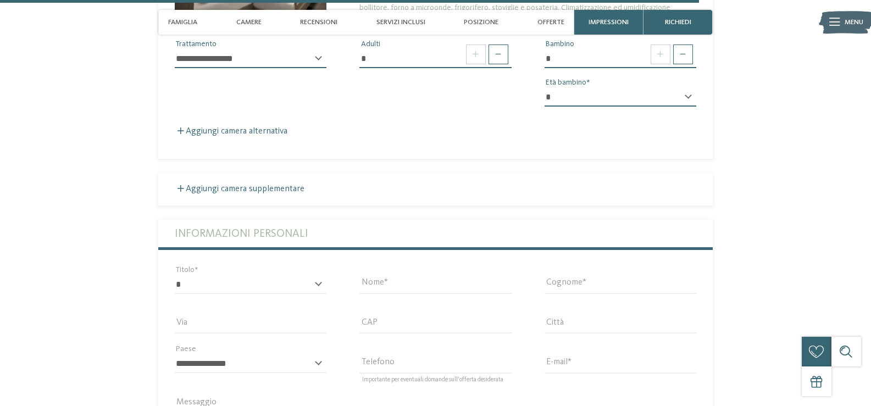
scroll to position [3058, 0]
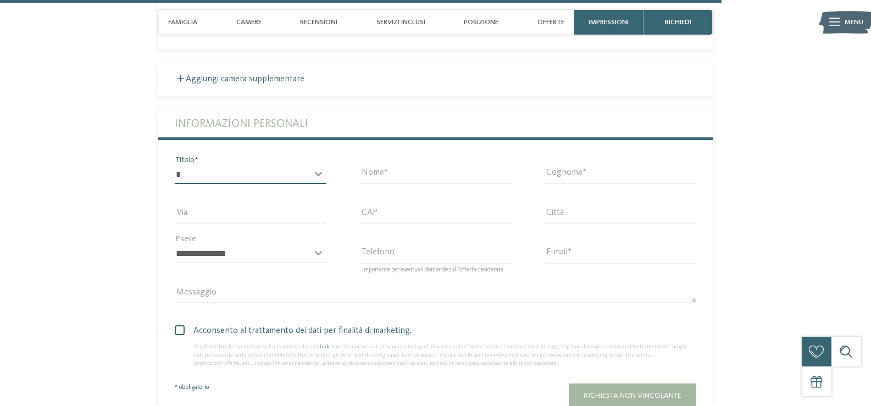
click at [285, 175] on select "* ****** ******* ******** ******" at bounding box center [251, 174] width 152 height 19
select select "*"
click at [175, 165] on select "* ****** ******* ******** ******" at bounding box center [251, 174] width 152 height 19
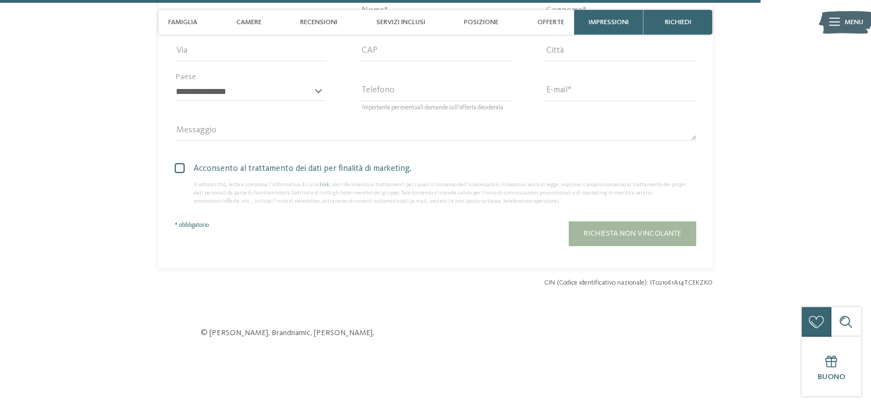
scroll to position [3223, 0]
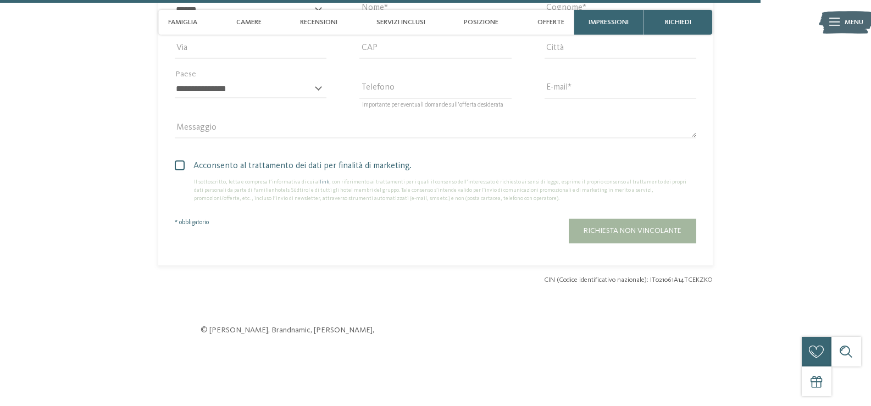
click at [178, 170] on label "Acconsento al trattamento dei dati per finalità di marketing." at bounding box center [436, 165] width 522 height 13
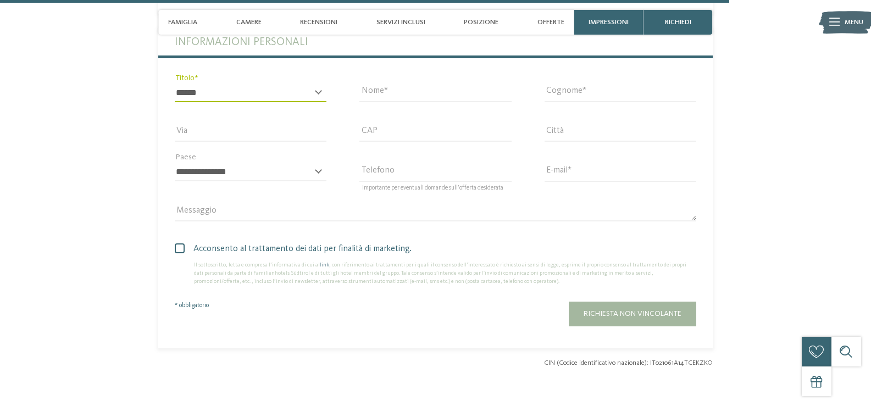
scroll to position [3058, 0]
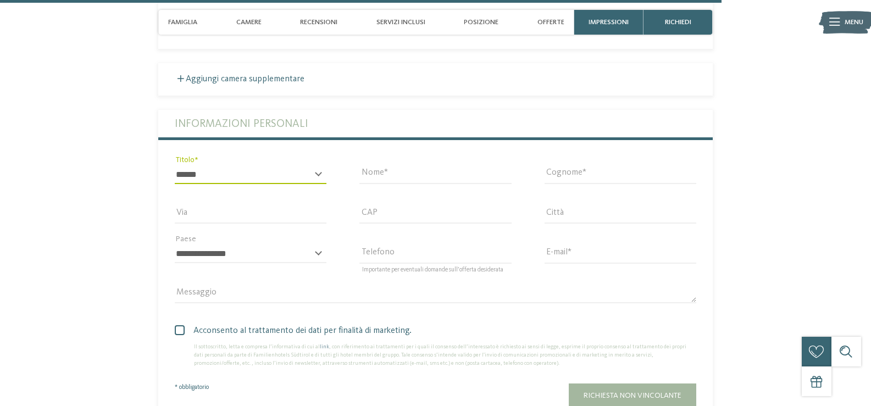
click at [390, 188] on div "Nome" at bounding box center [435, 179] width 152 height 29
click at [394, 176] on input "Nome" at bounding box center [435, 174] width 152 height 19
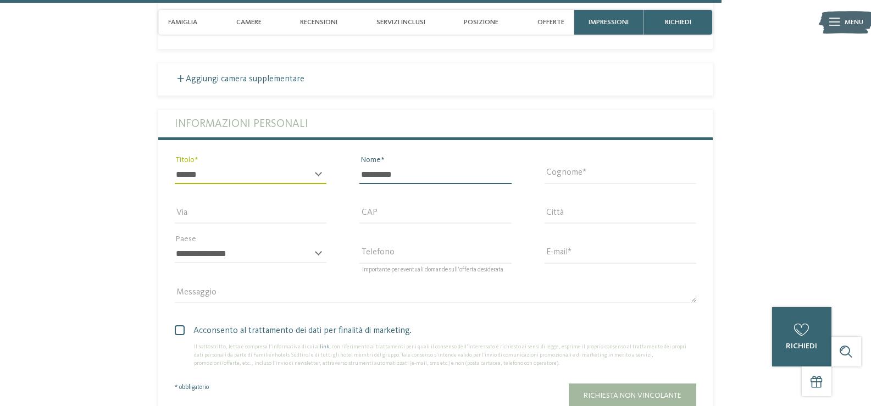
type input "*********"
click at [608, 159] on div "Cognome" at bounding box center [620, 174] width 185 height 40
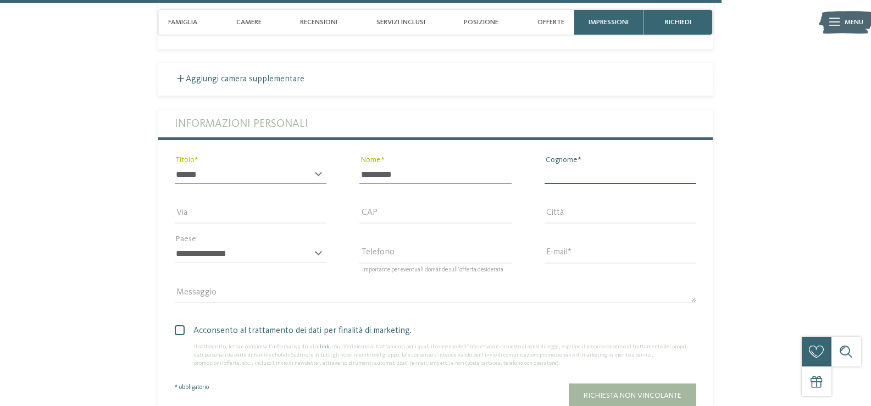
click at [606, 167] on input "Cognome" at bounding box center [621, 174] width 152 height 19
type input "*******"
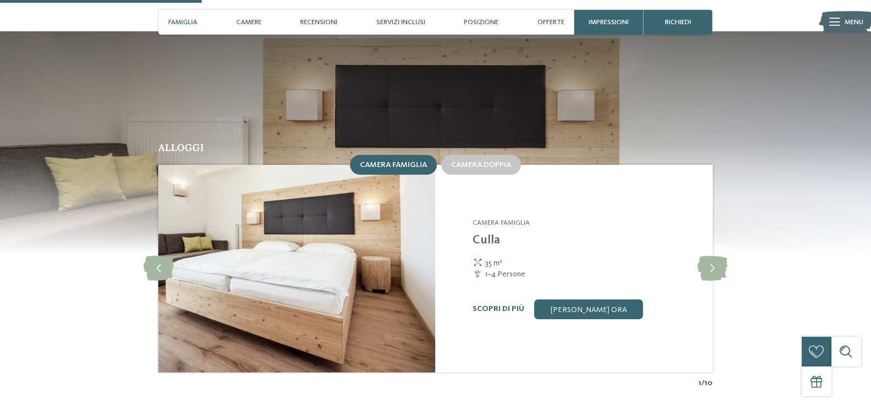
scroll to position [1044, 0]
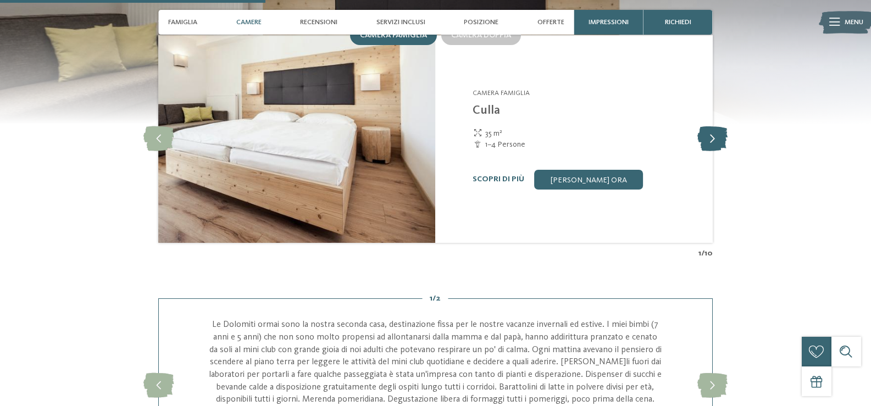
click at [717, 127] on icon at bounding box center [712, 138] width 30 height 25
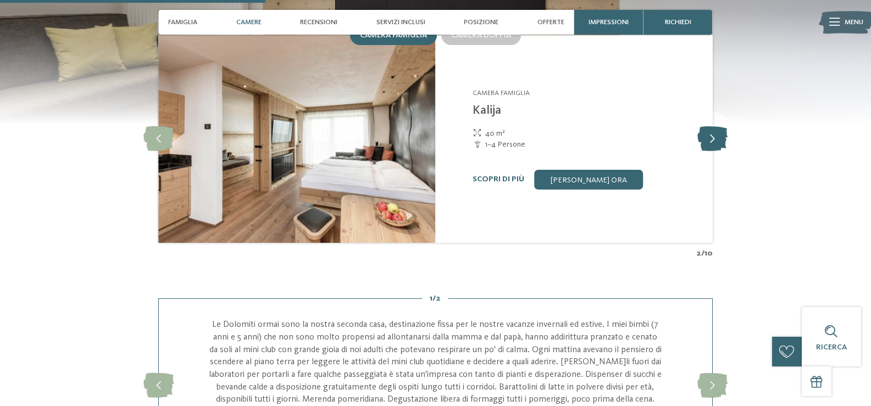
click at [717, 127] on icon at bounding box center [712, 138] width 30 height 25
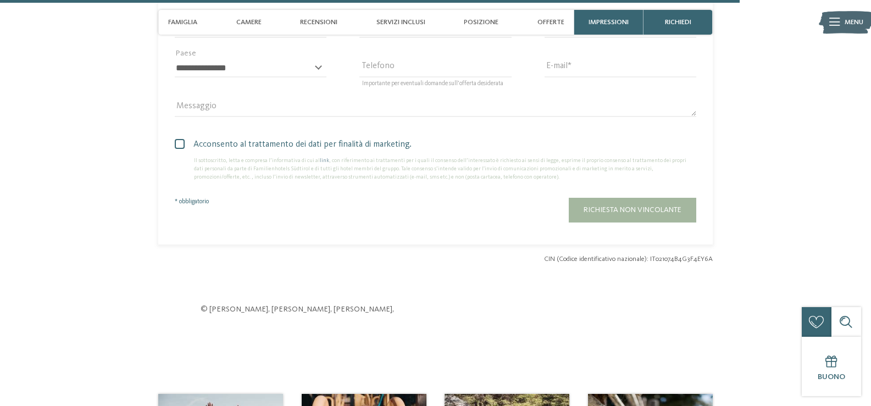
scroll to position [3078, 0]
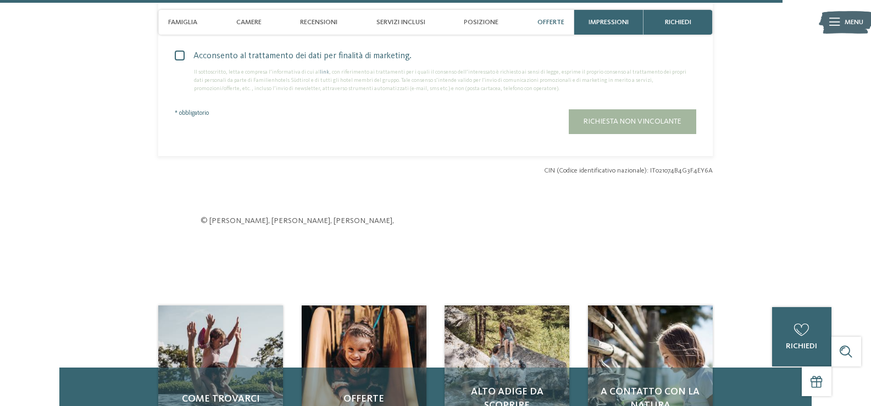
click at [560, 20] on span "Offerte" at bounding box center [551, 22] width 27 height 8
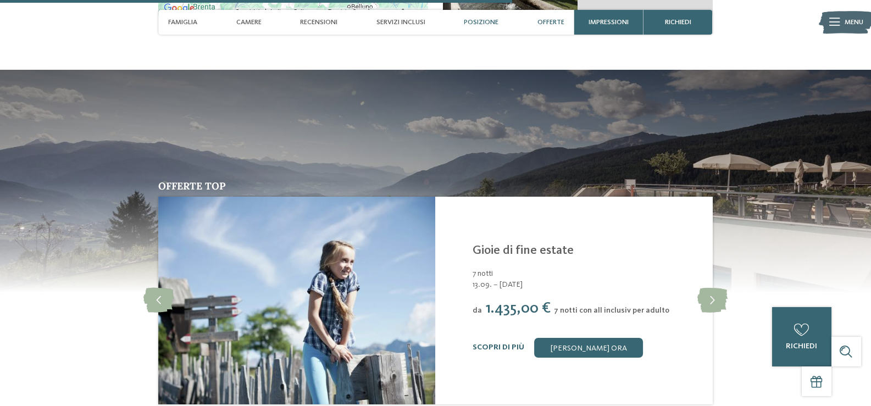
scroll to position [2016, 0]
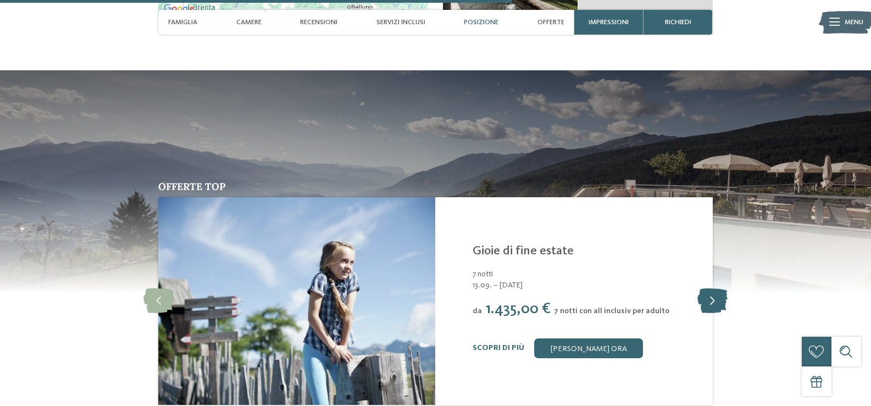
click at [710, 294] on icon at bounding box center [712, 301] width 30 height 25
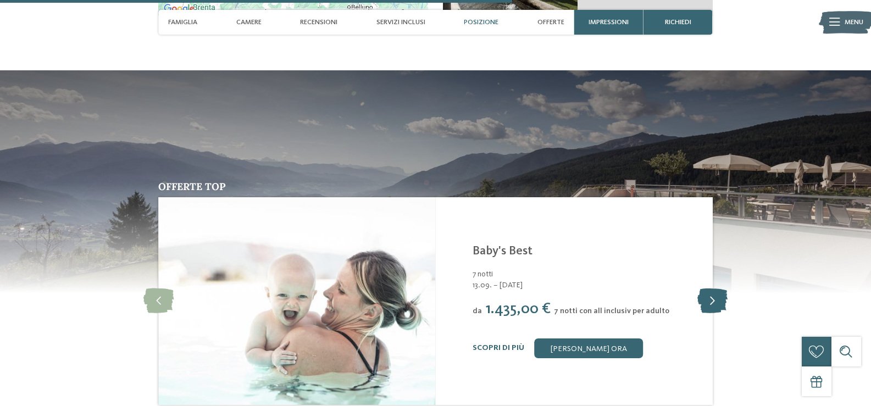
click at [710, 294] on icon at bounding box center [712, 301] width 30 height 25
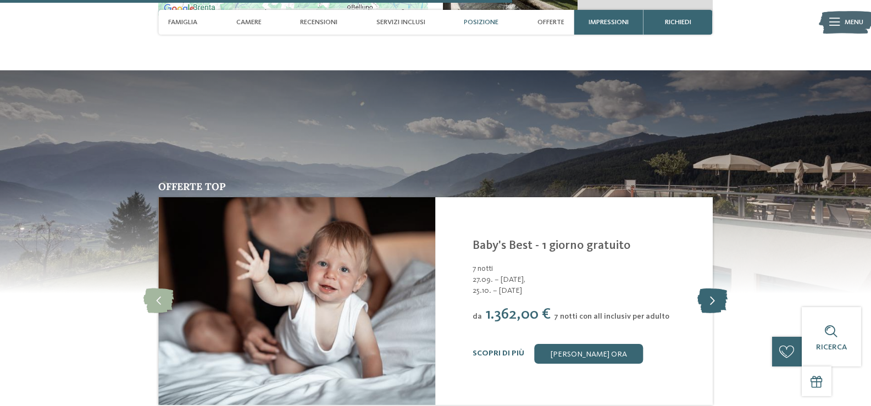
click at [710, 294] on icon at bounding box center [712, 301] width 30 height 25
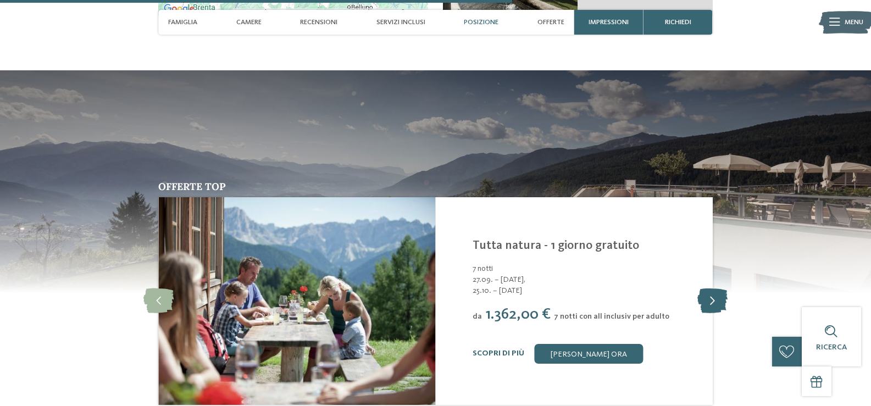
click at [710, 294] on icon at bounding box center [712, 301] width 30 height 25
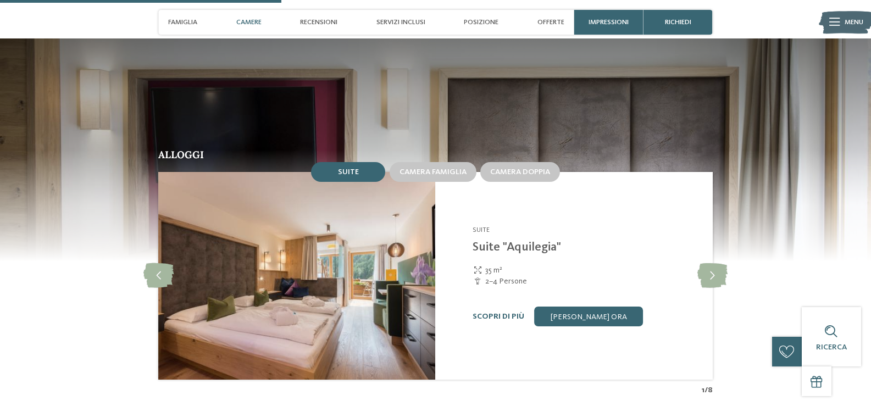
scroll to position [1154, 0]
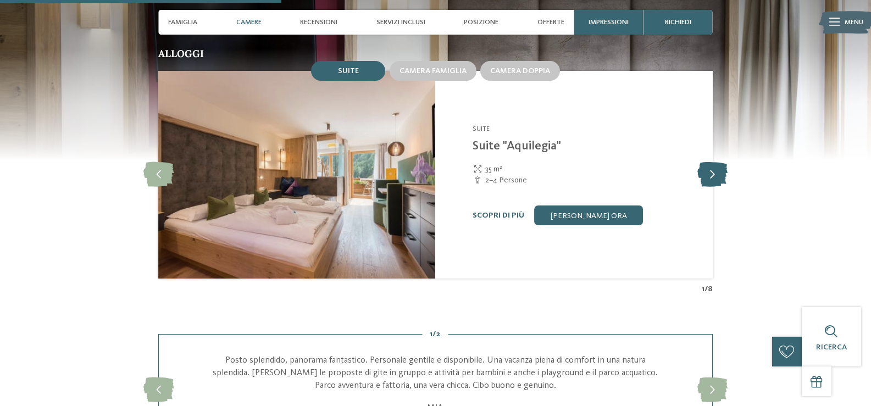
click at [700, 175] on icon at bounding box center [712, 175] width 30 height 25
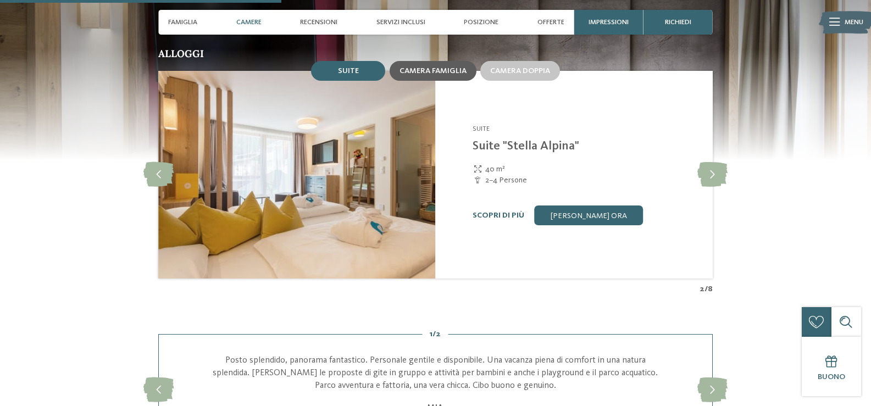
click at [450, 74] on span "Camera famiglia" at bounding box center [433, 71] width 67 height 8
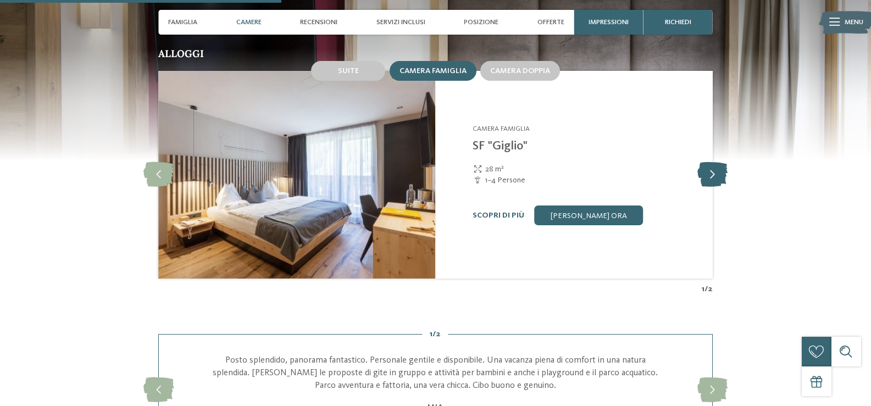
click at [712, 168] on icon at bounding box center [712, 175] width 30 height 25
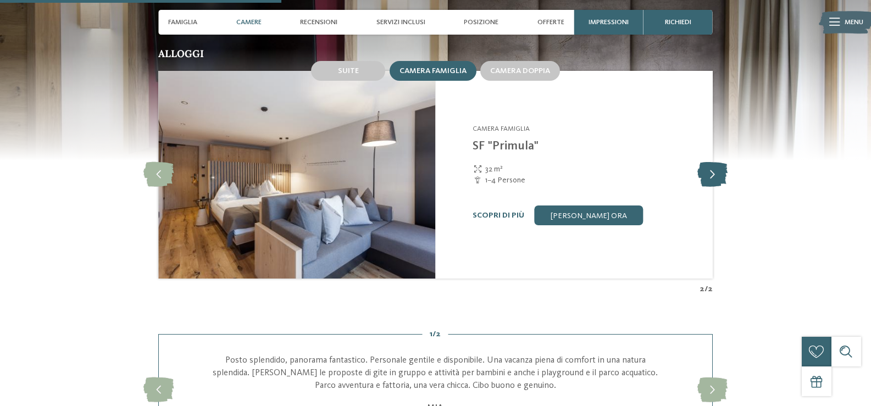
click at [716, 171] on icon at bounding box center [712, 175] width 30 height 25
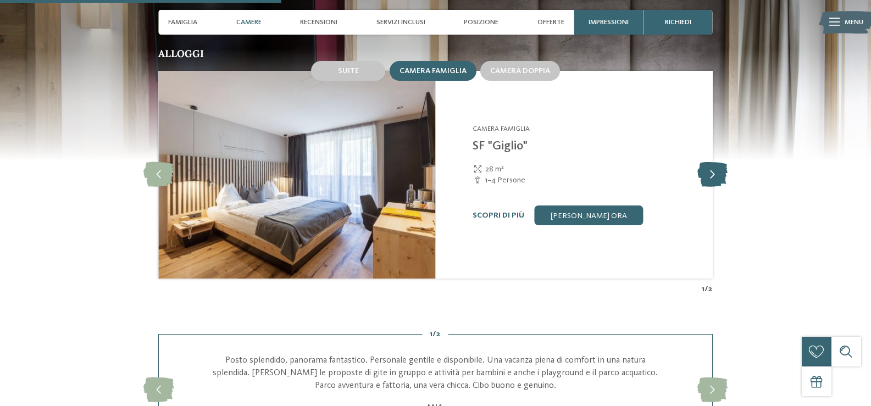
click at [716, 171] on icon at bounding box center [712, 175] width 30 height 25
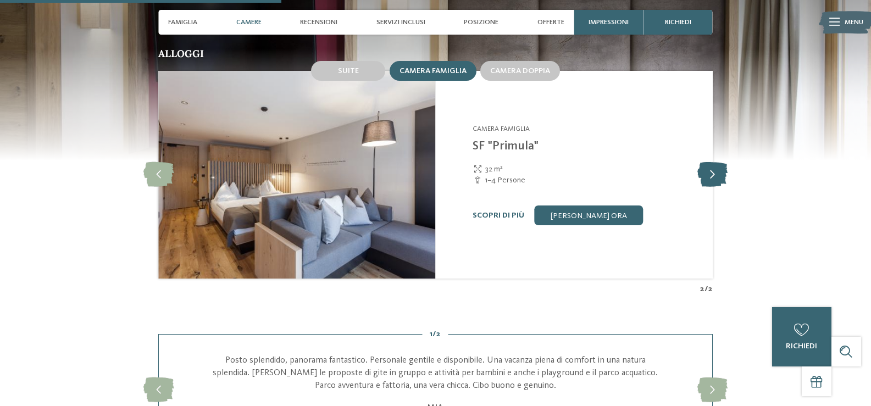
click at [716, 171] on icon at bounding box center [712, 175] width 30 height 25
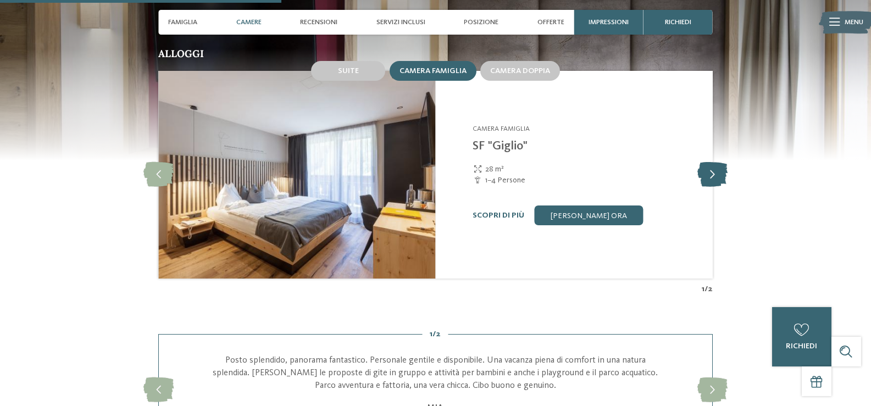
click at [716, 171] on icon at bounding box center [712, 175] width 30 height 25
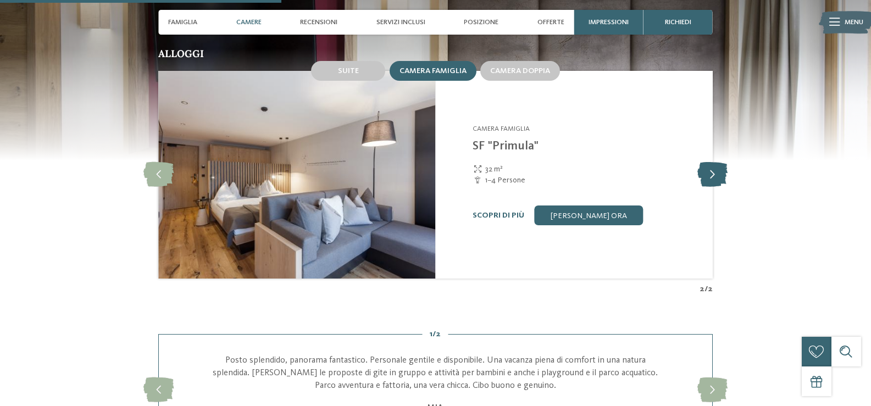
click at [716, 171] on icon at bounding box center [712, 175] width 30 height 25
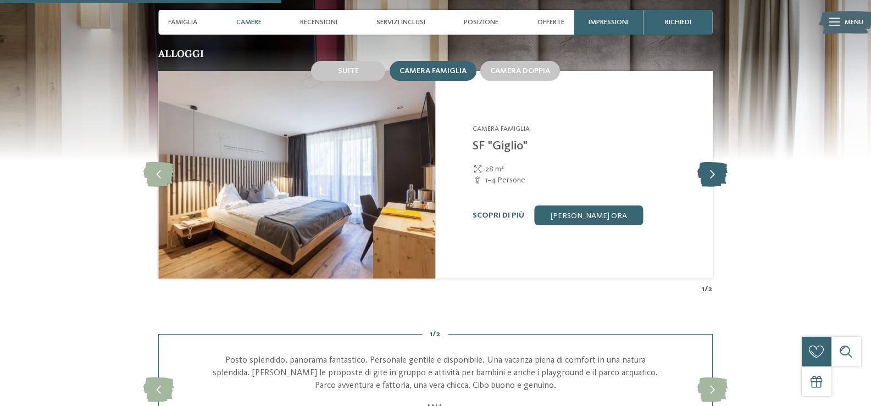
click at [716, 171] on icon at bounding box center [712, 175] width 30 height 25
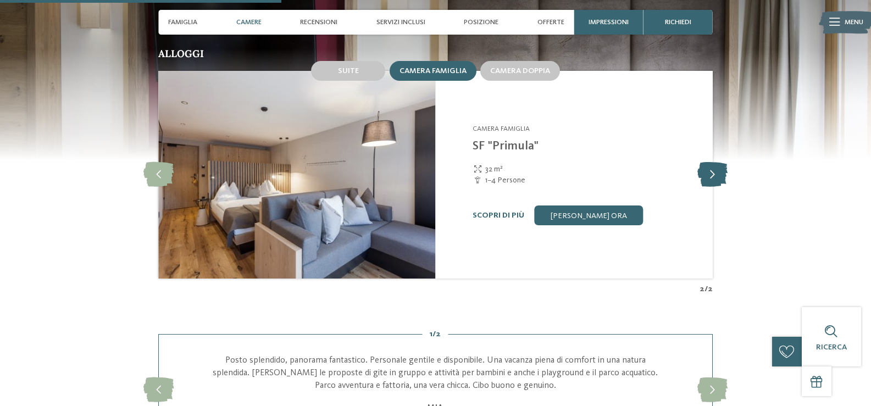
click at [716, 171] on icon at bounding box center [712, 175] width 30 height 25
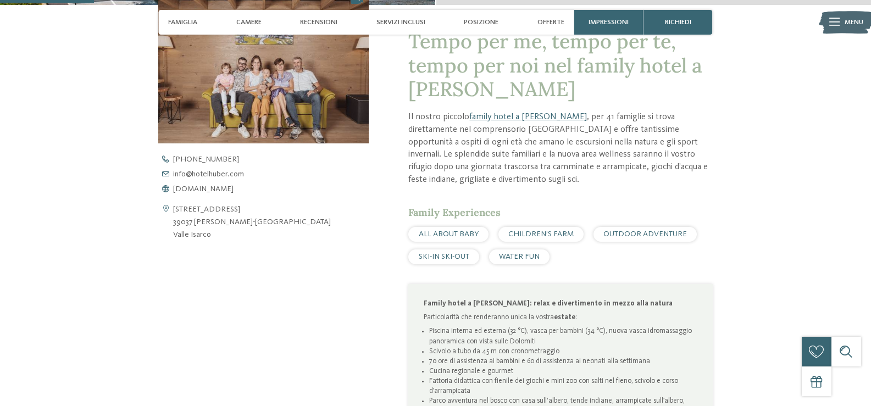
scroll to position [385, 0]
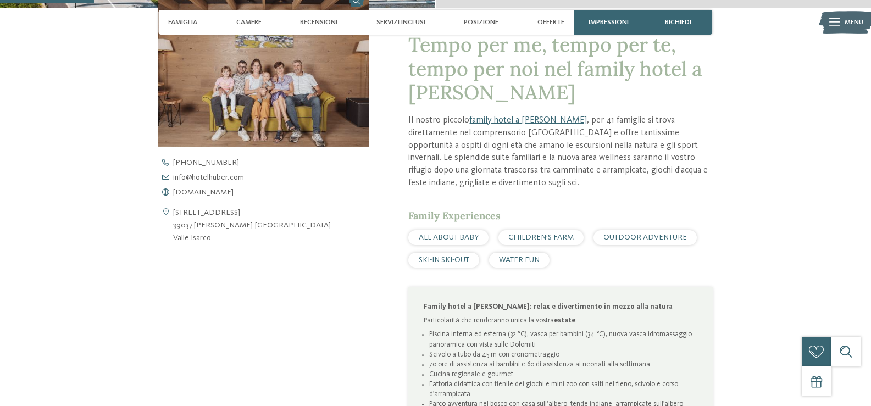
click at [546, 245] on div "CHILDREN’S FARM" at bounding box center [541, 237] width 85 height 15
click at [550, 238] on span "CHILDREN’S FARM" at bounding box center [540, 238] width 65 height 8
click at [555, 232] on div "CHILDREN’S FARM" at bounding box center [541, 237] width 85 height 15
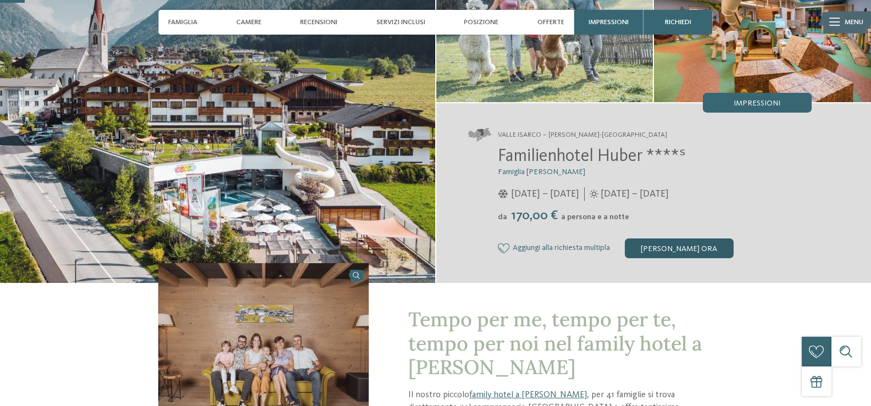
scroll to position [0, 0]
